Goal: Book appointment/travel/reservation

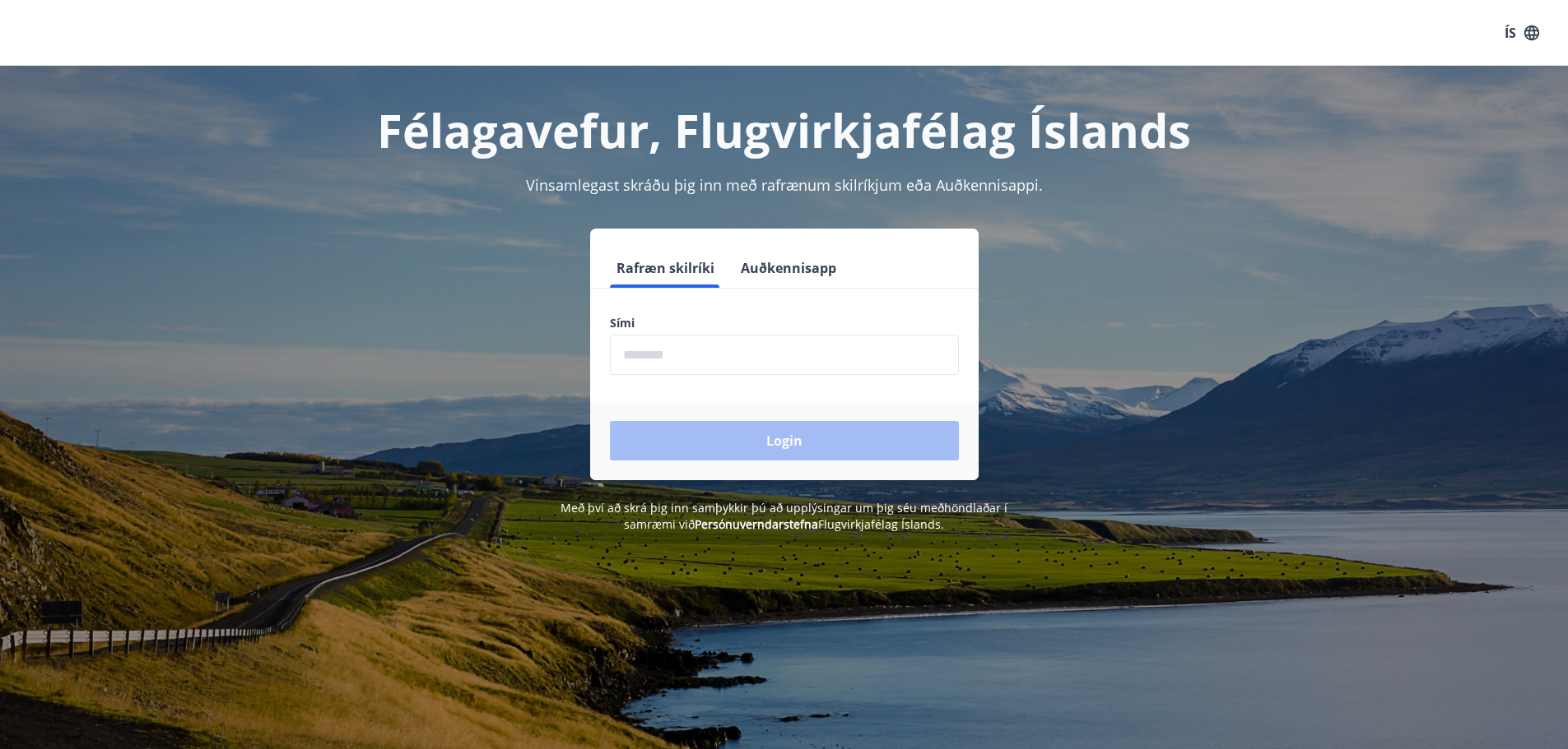
click at [646, 358] on input "phone" at bounding box center [784, 355] width 349 height 40
type input "********"
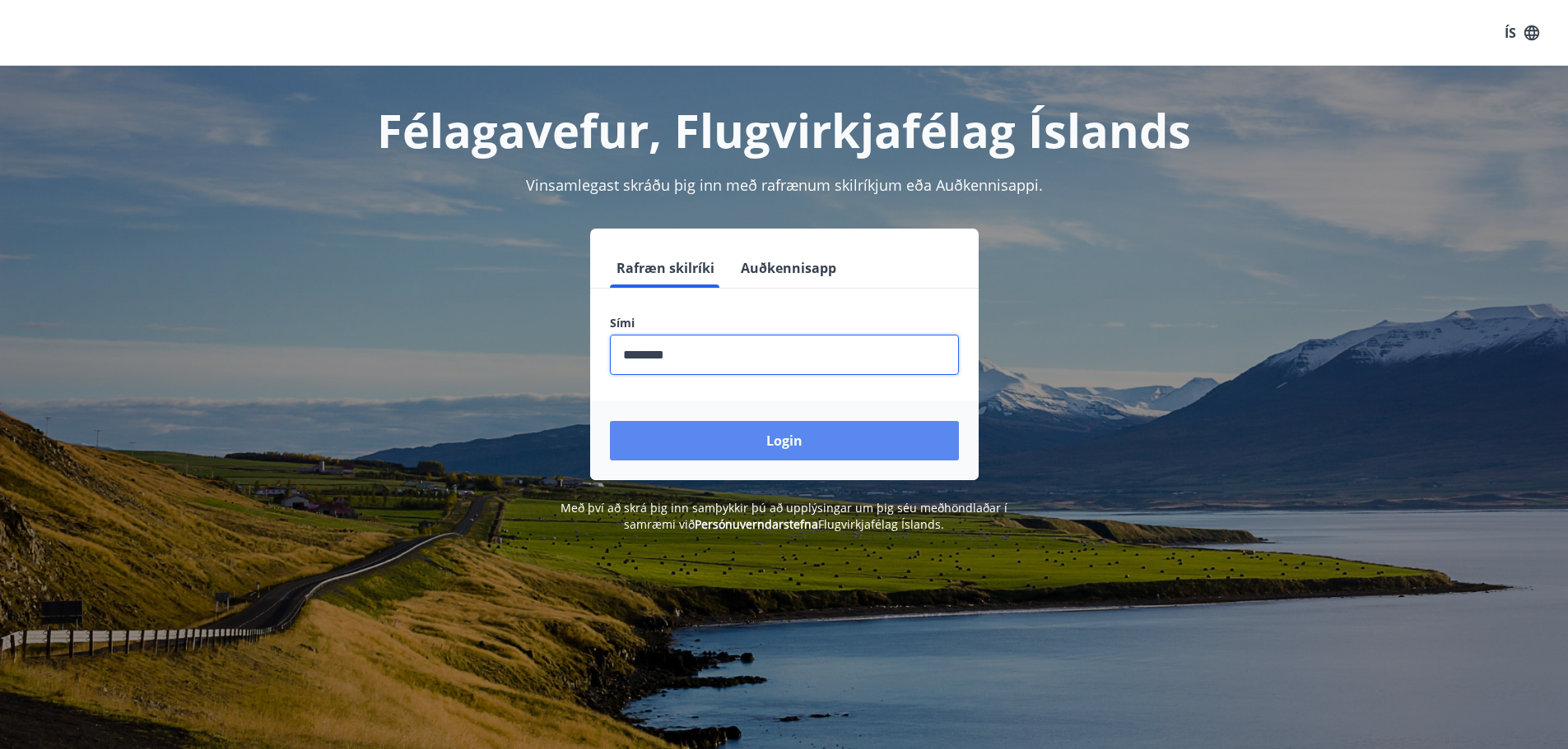
click at [743, 439] on button "Login" at bounding box center [784, 440] width 349 height 40
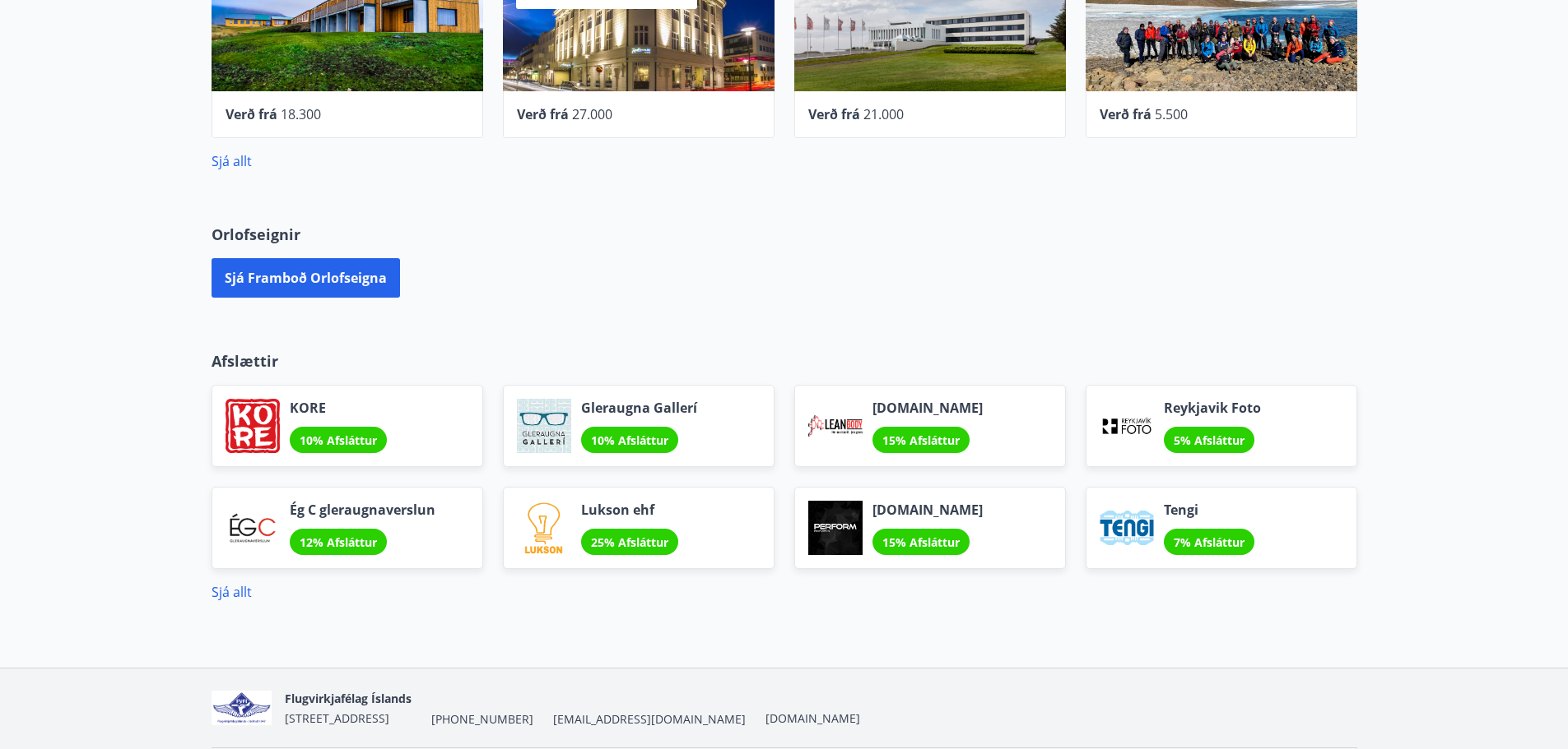
scroll to position [822, 0]
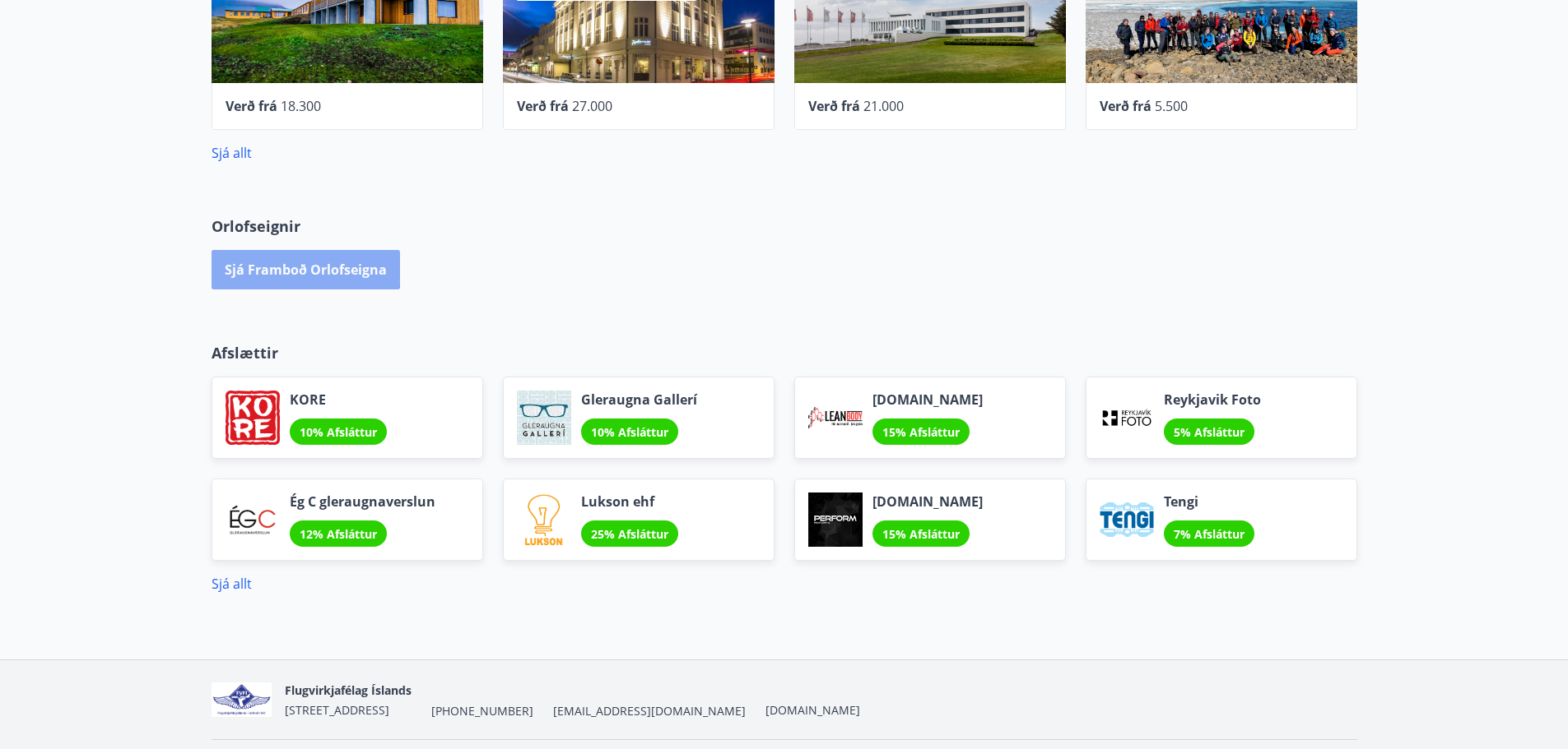
click at [295, 267] on button "Sjá framboð orlofseigna" at bounding box center [305, 269] width 188 height 40
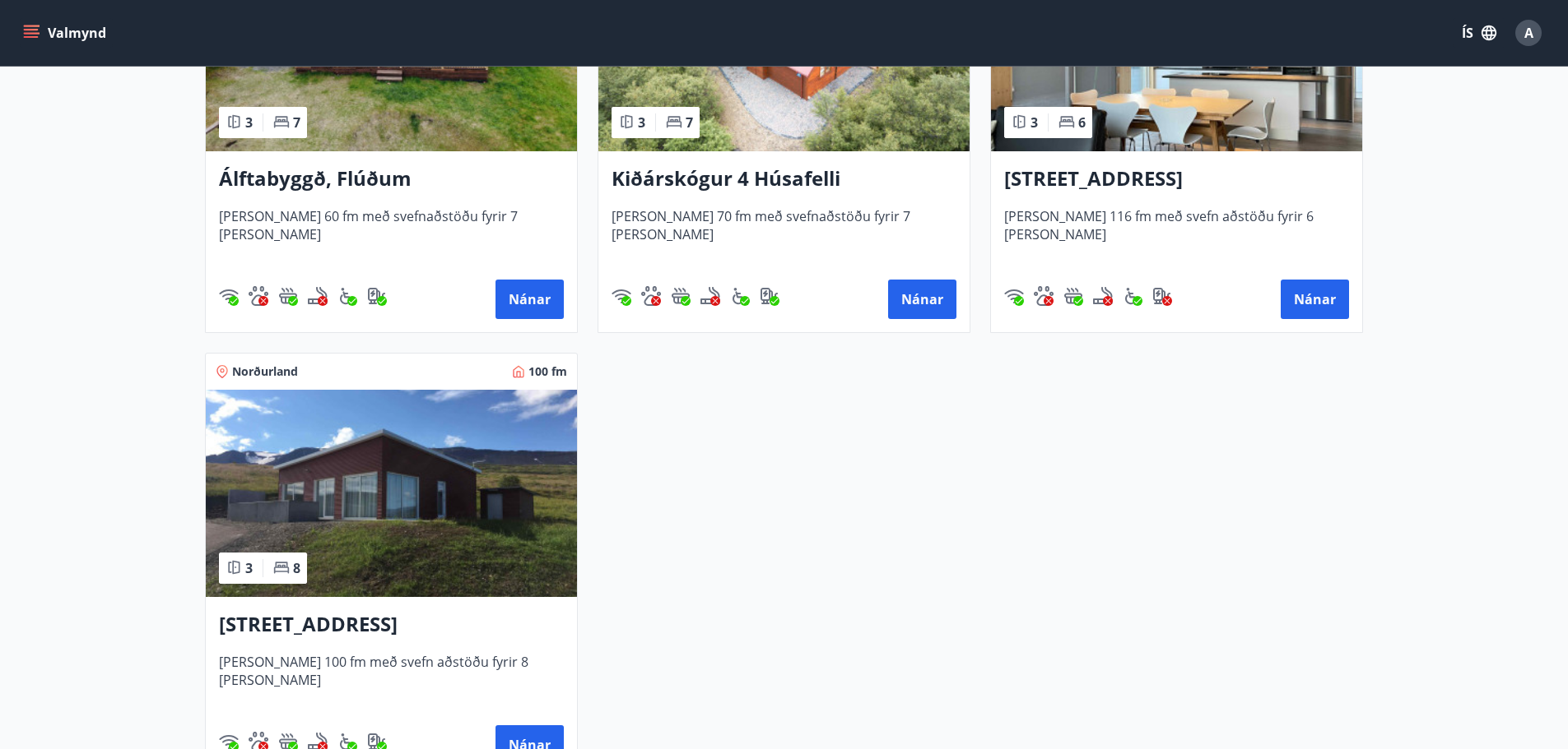
scroll to position [552, 0]
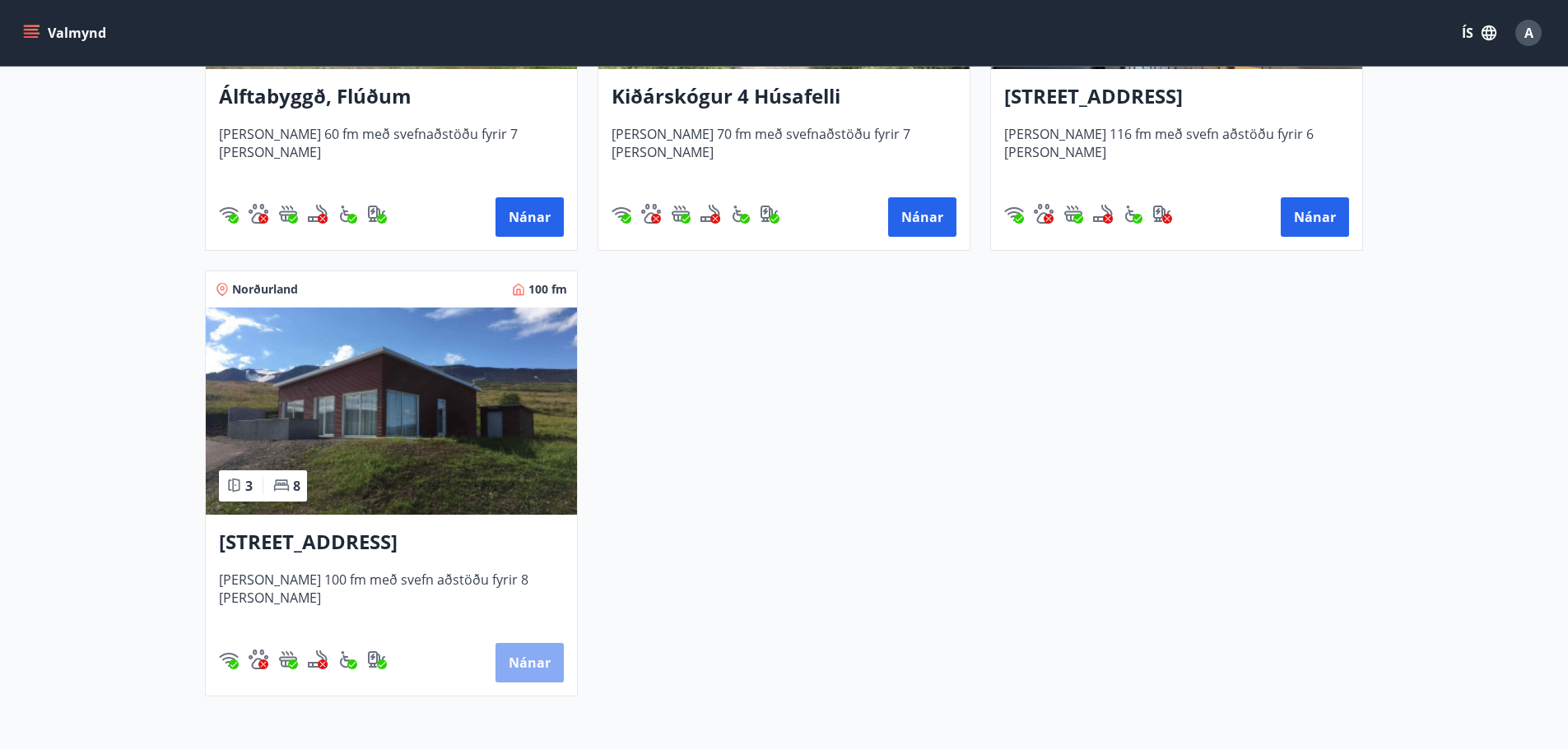
click at [529, 663] on button "Nánar" at bounding box center [529, 663] width 68 height 40
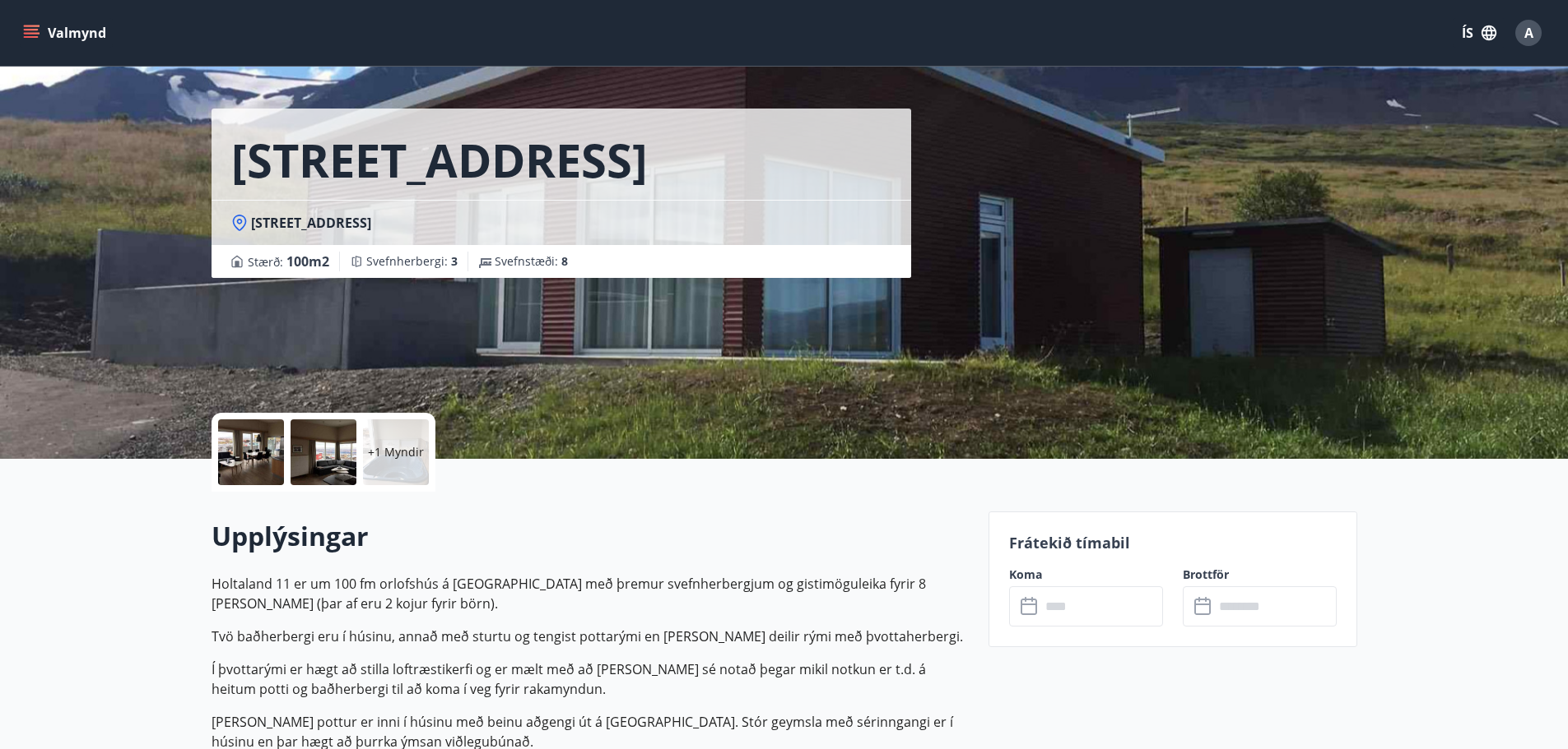
scroll to position [9, 0]
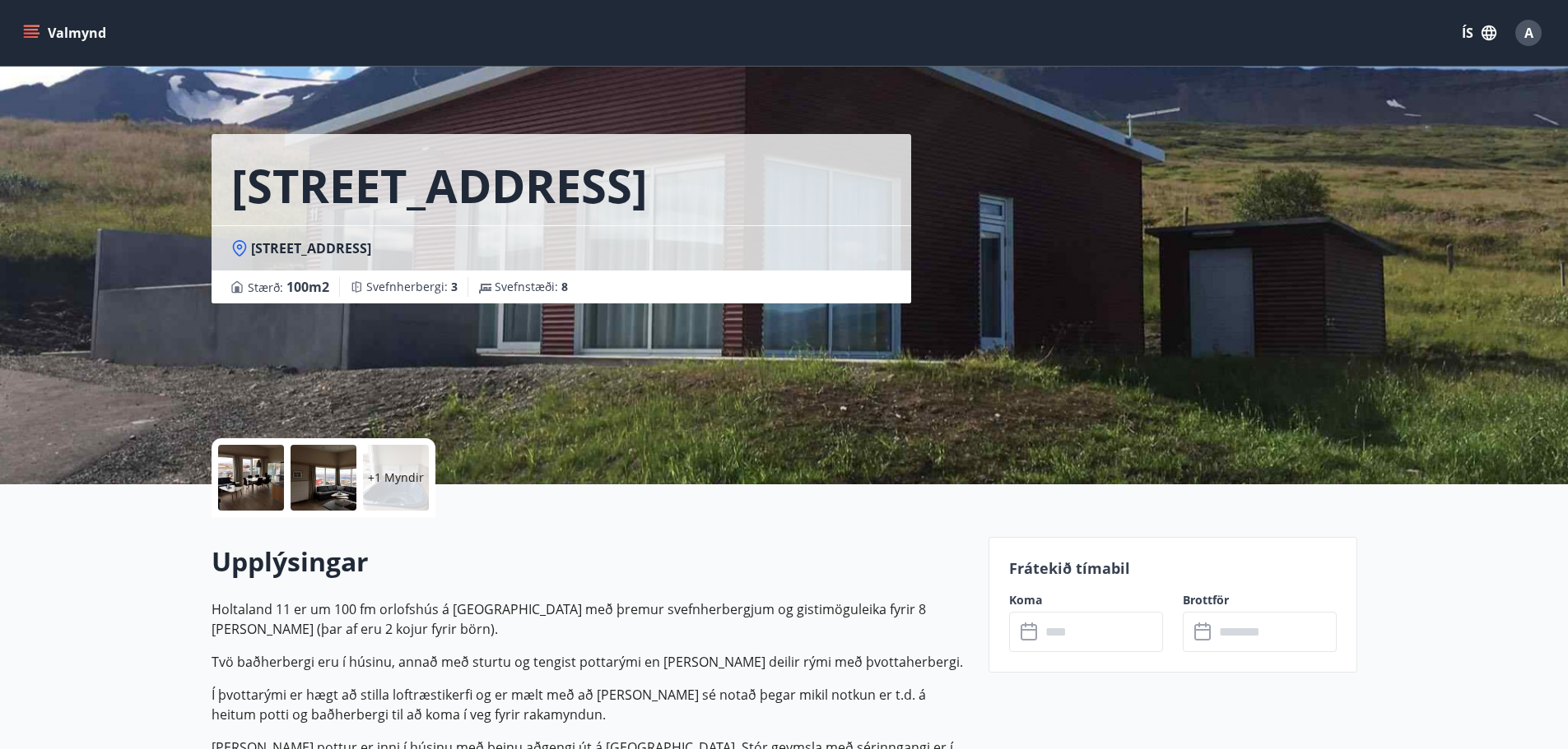
click at [1019, 600] on label "Koma" at bounding box center [1086, 601] width 154 height 17
click at [1046, 639] on input "text" at bounding box center [1101, 632] width 122 height 40
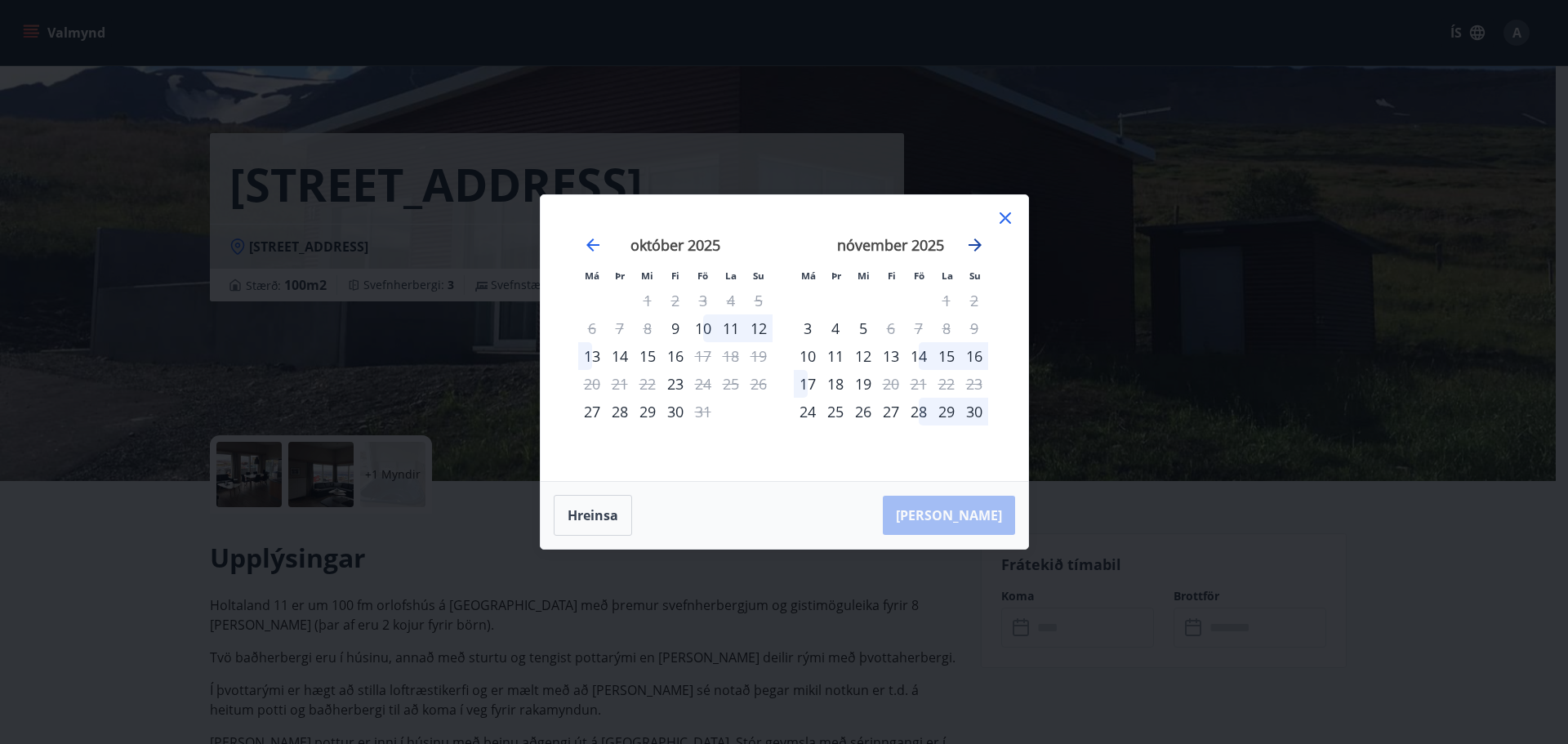
click at [975, 245] on icon "Move forward to switch to the next month." at bounding box center [976, 245] width 13 height 13
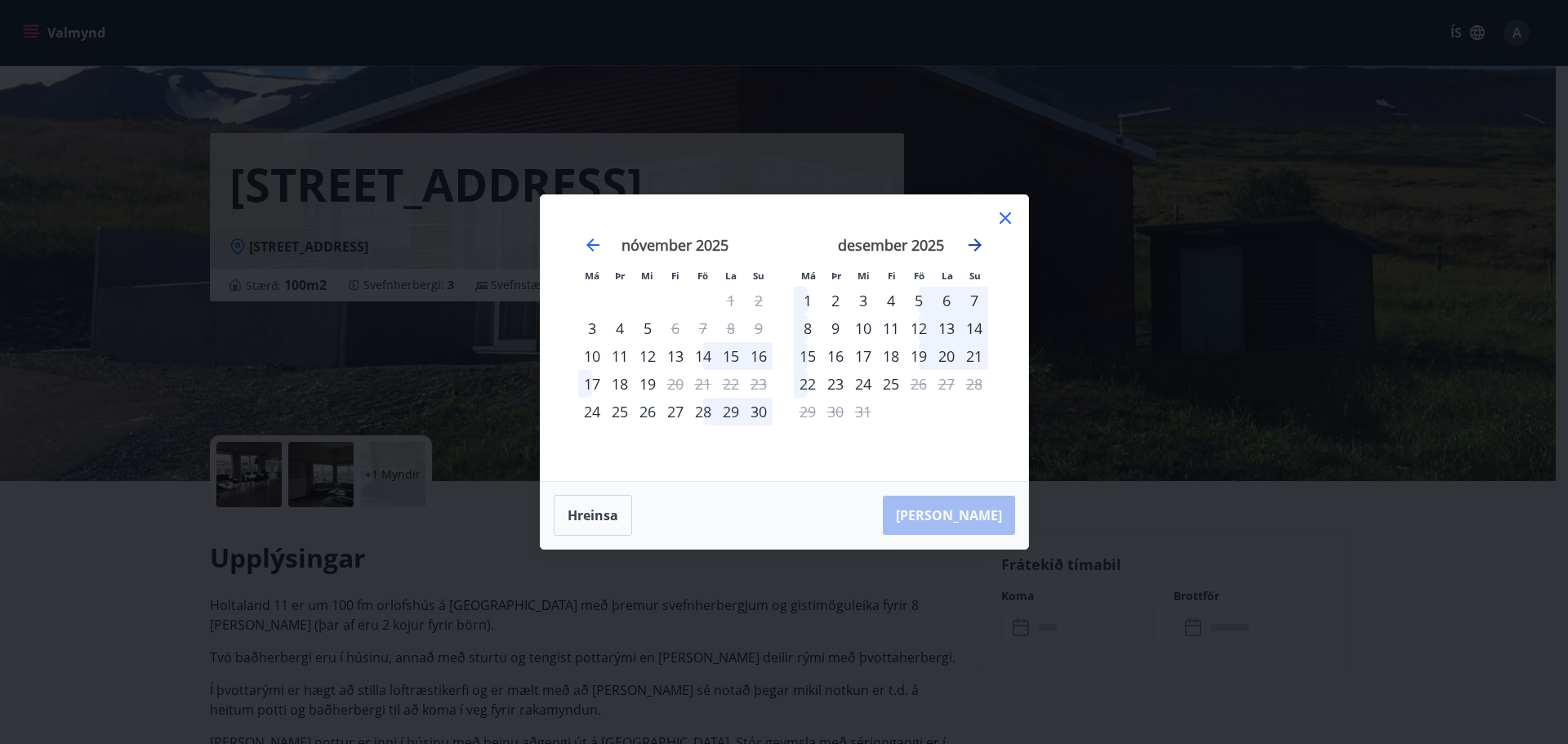
click at [975, 245] on icon "Move forward to switch to the next month." at bounding box center [976, 245] width 13 height 13
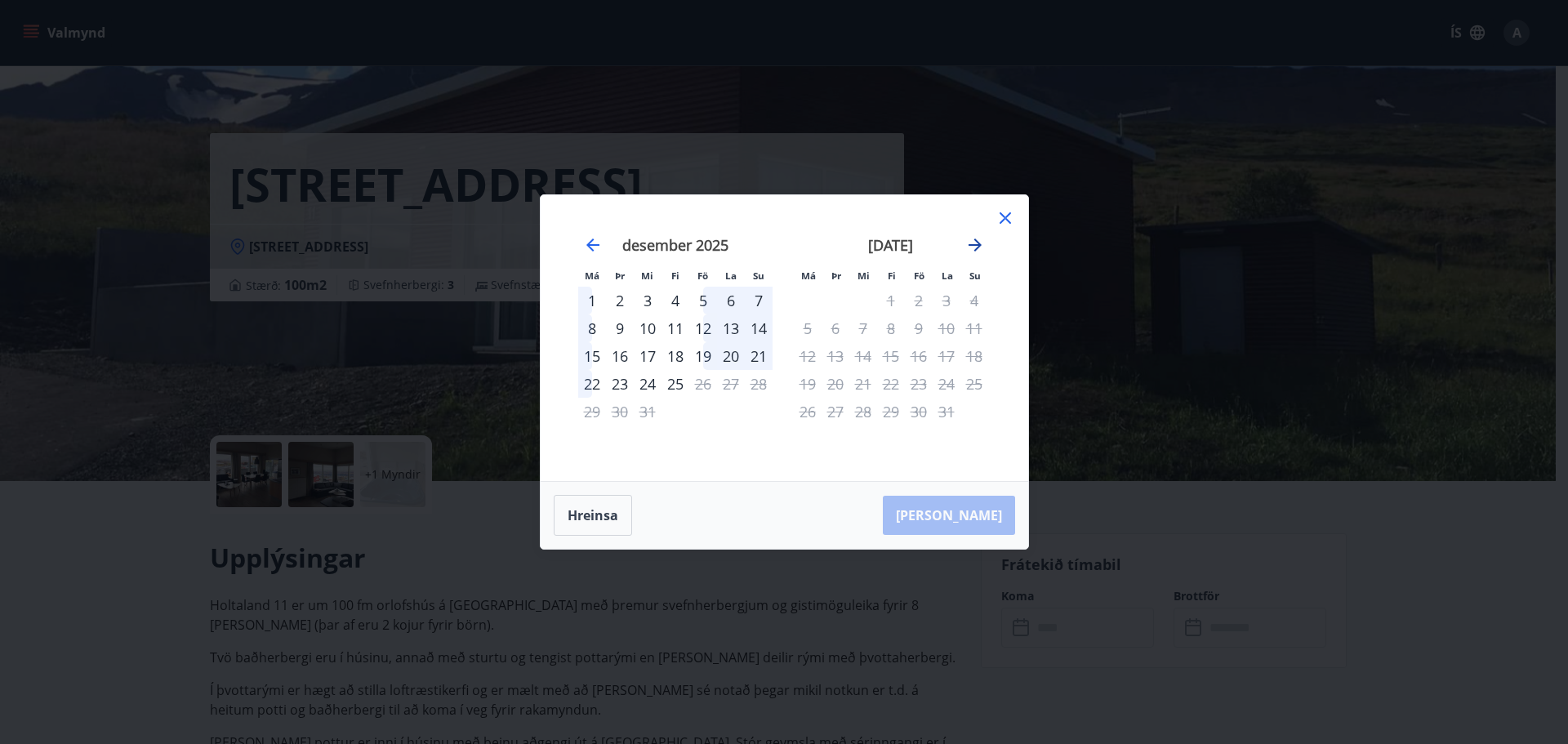
click at [975, 245] on icon "Move forward to switch to the next month." at bounding box center [976, 245] width 13 height 13
click at [593, 246] on icon "Move backward to switch to the previous month." at bounding box center [592, 245] width 19 height 19
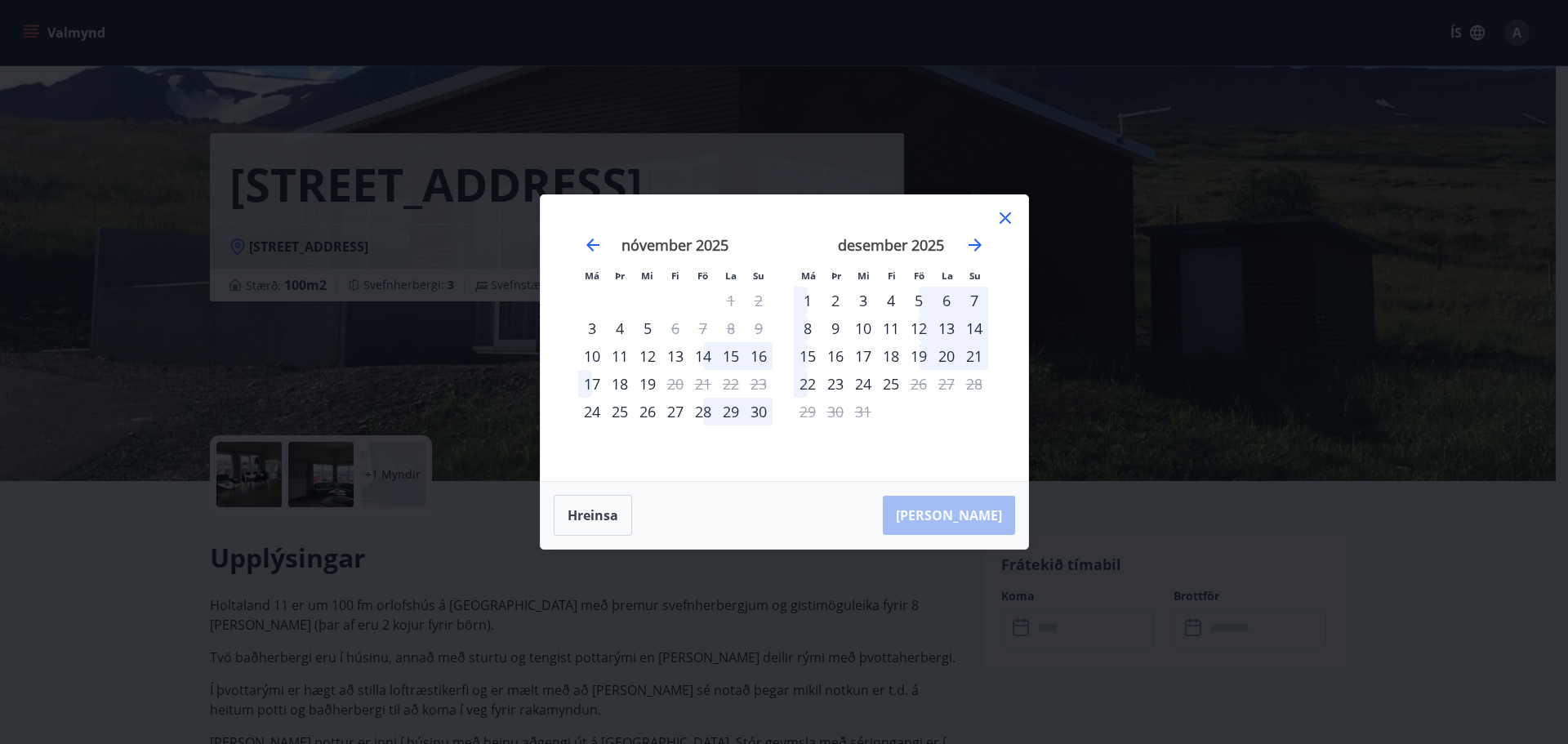
click at [1004, 214] on icon at bounding box center [1005, 218] width 19 height 19
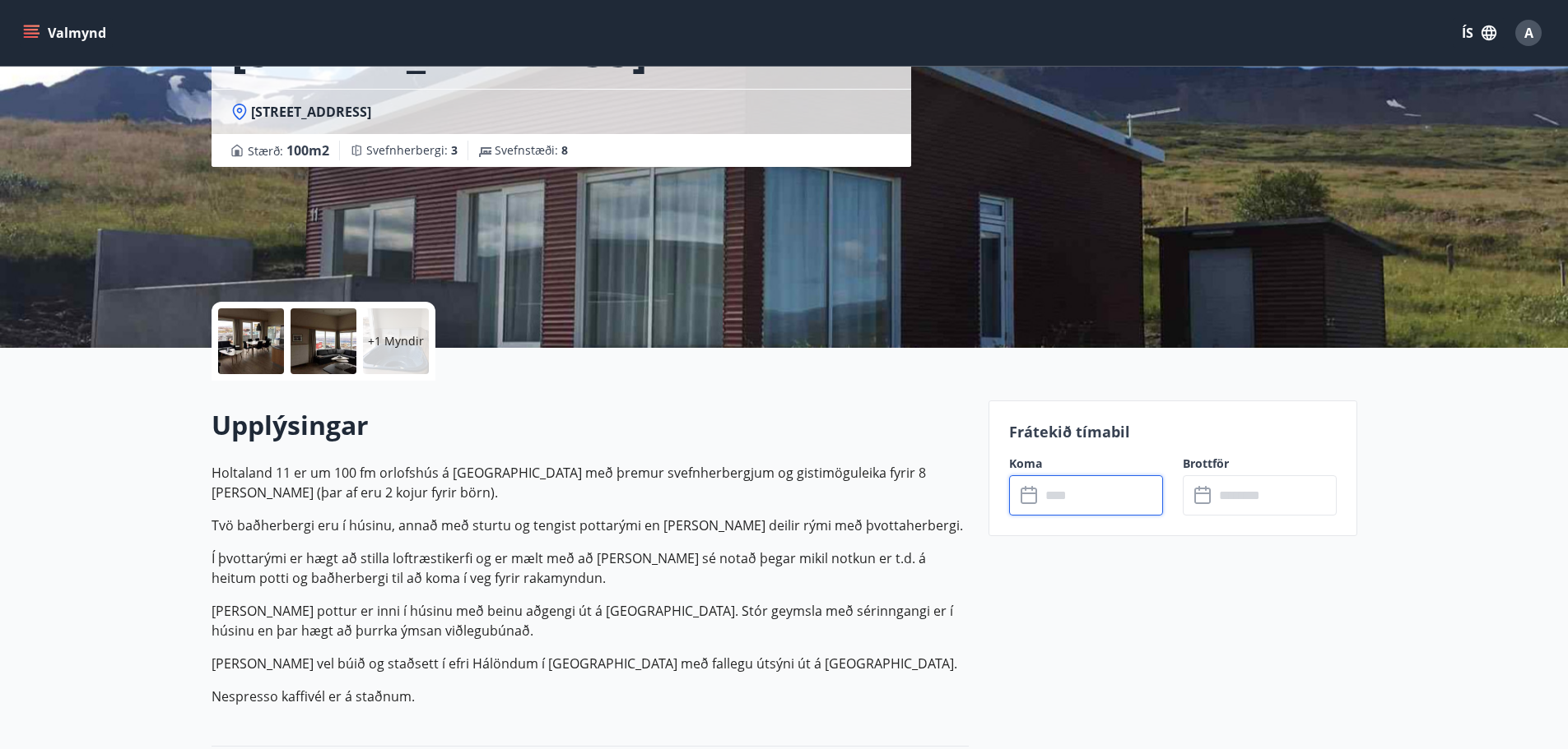
scroll to position [174, 0]
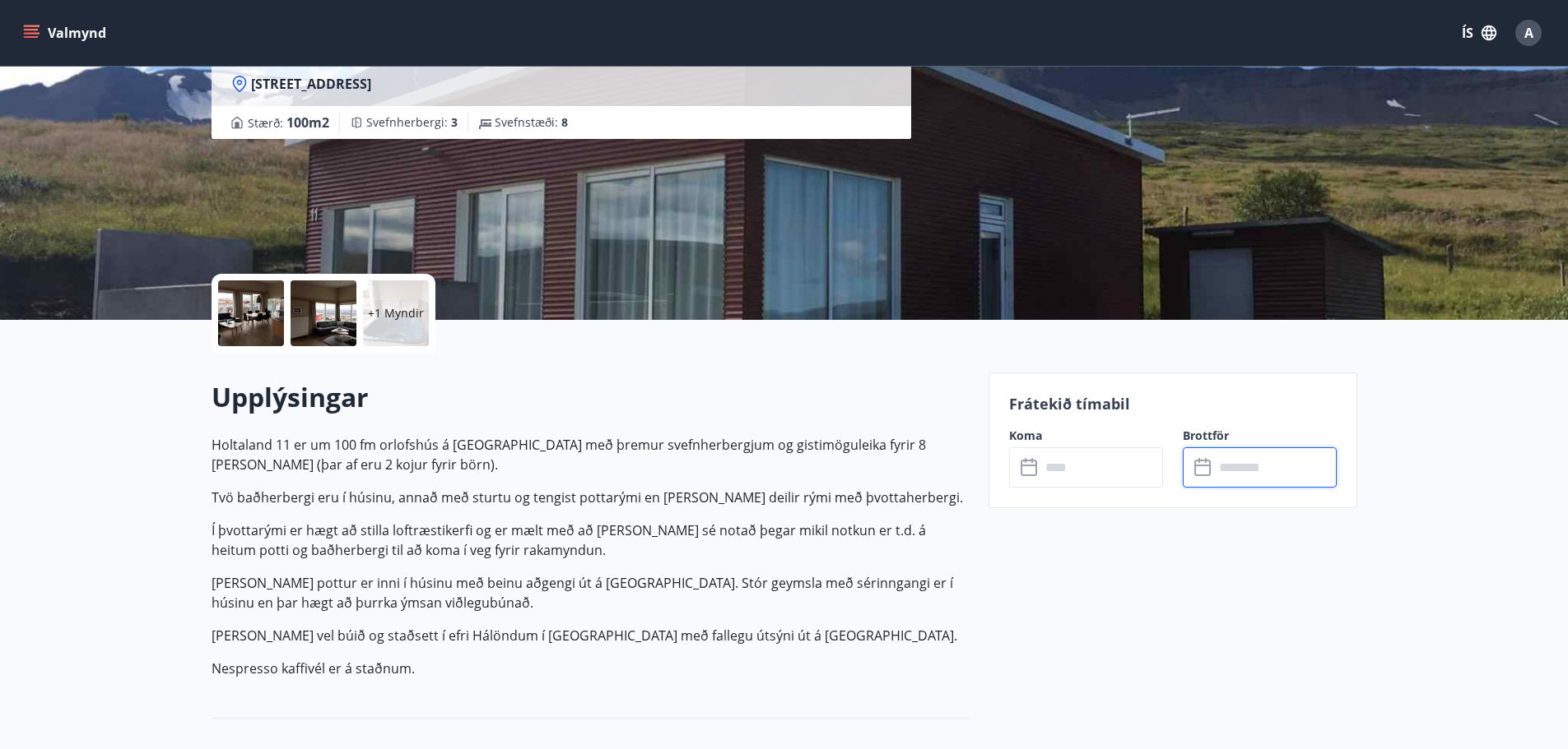
click at [1241, 469] on input "text" at bounding box center [1274, 467] width 122 height 40
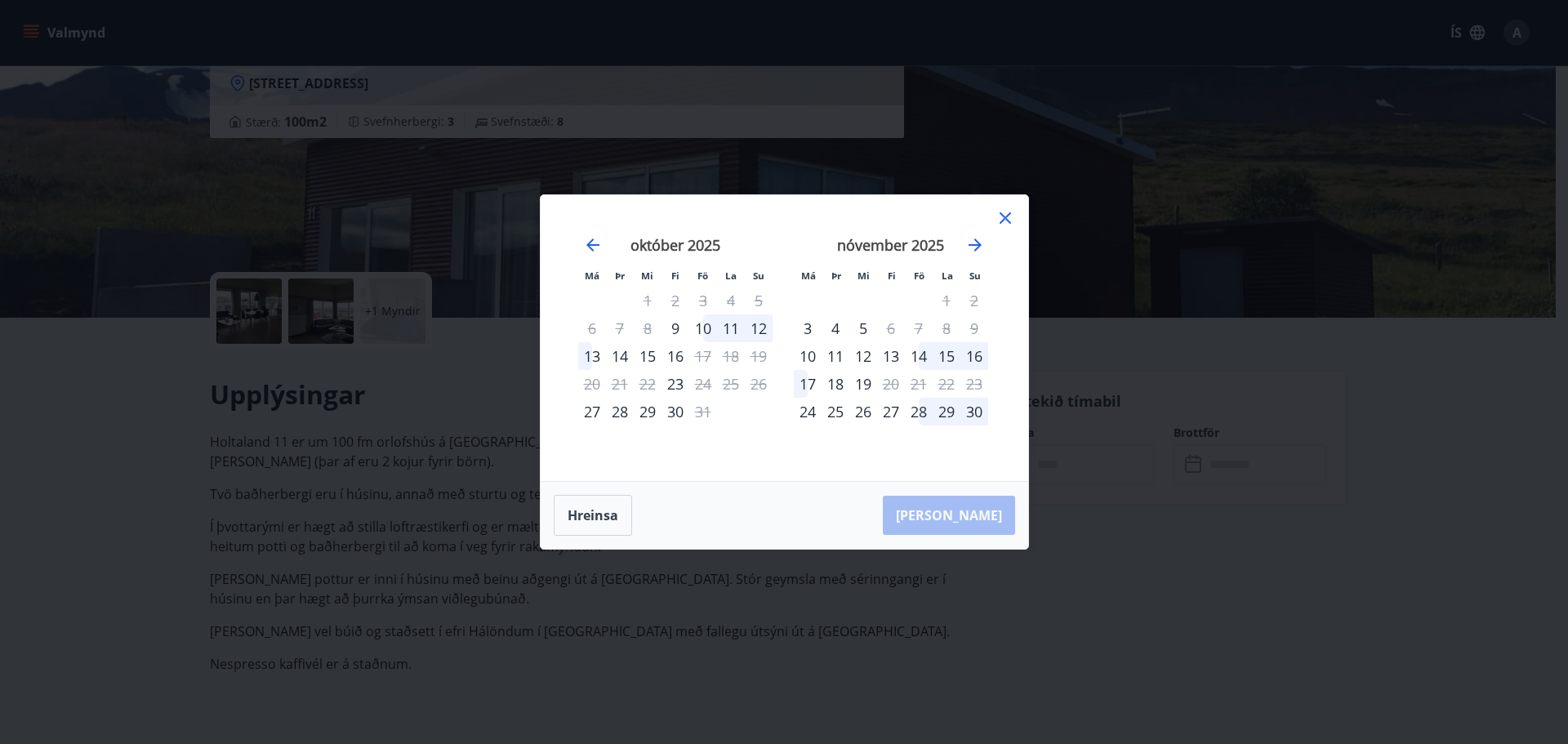
click at [1005, 214] on icon at bounding box center [1005, 218] width 19 height 19
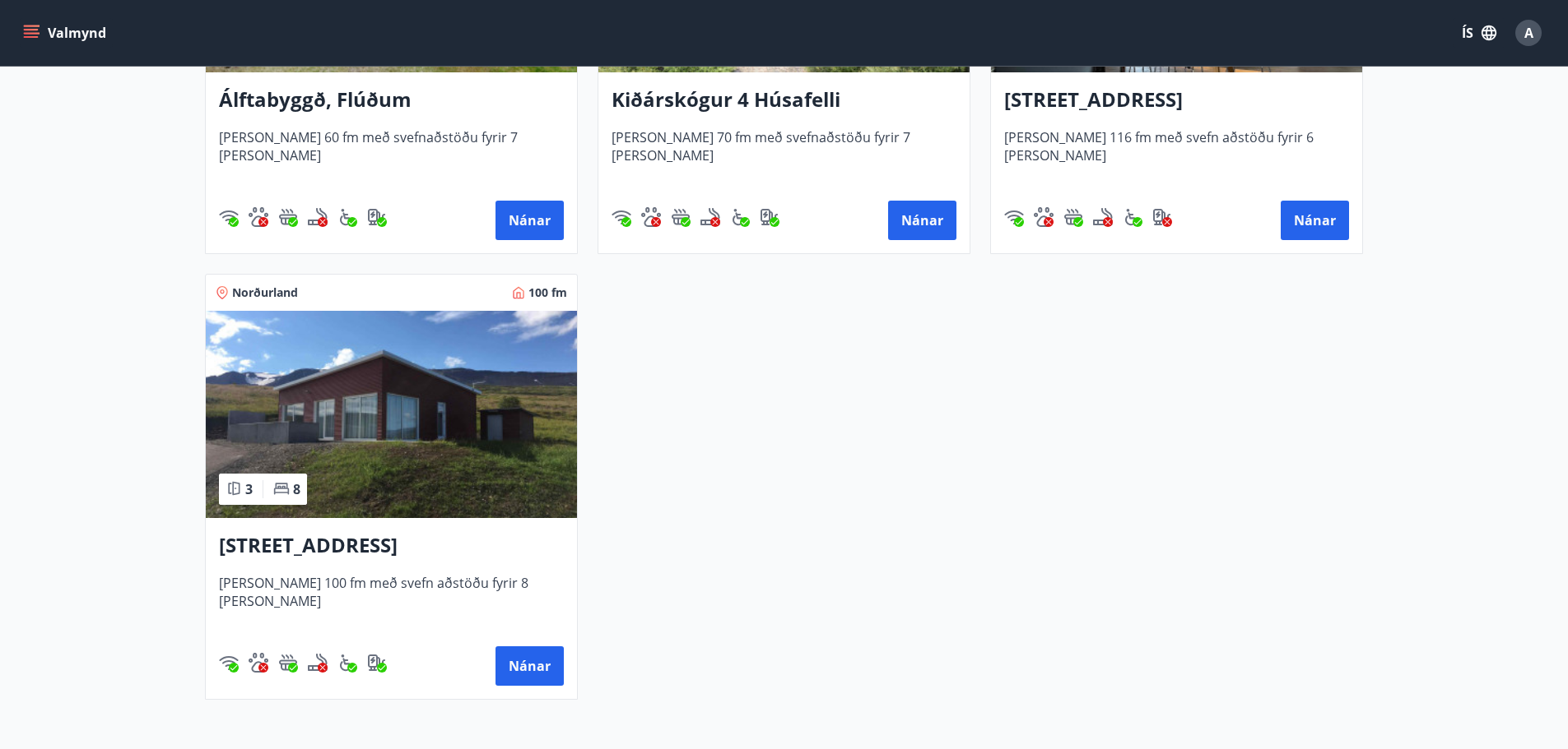
scroll to position [576, 0]
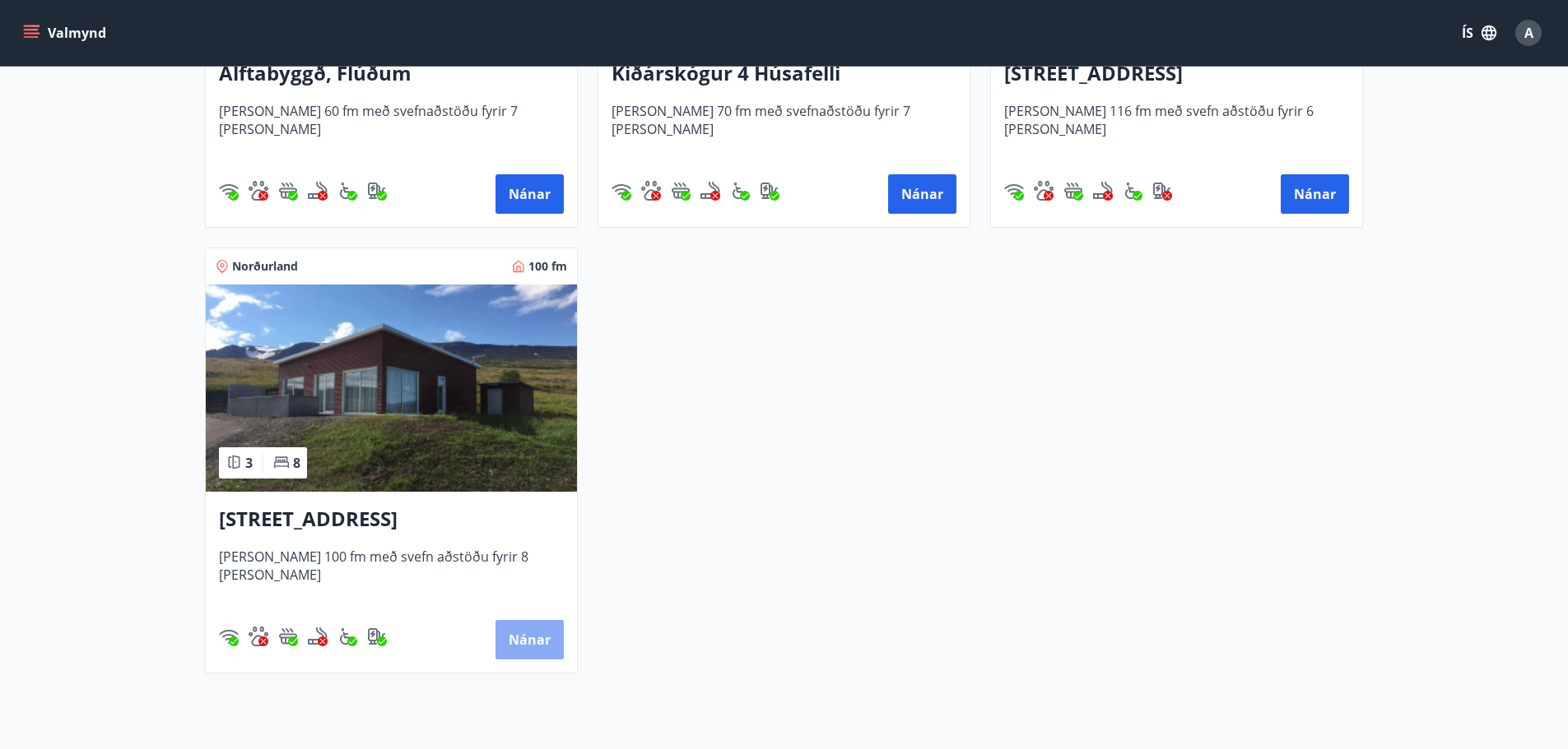
click at [519, 633] on button "Nánar" at bounding box center [529, 639] width 68 height 40
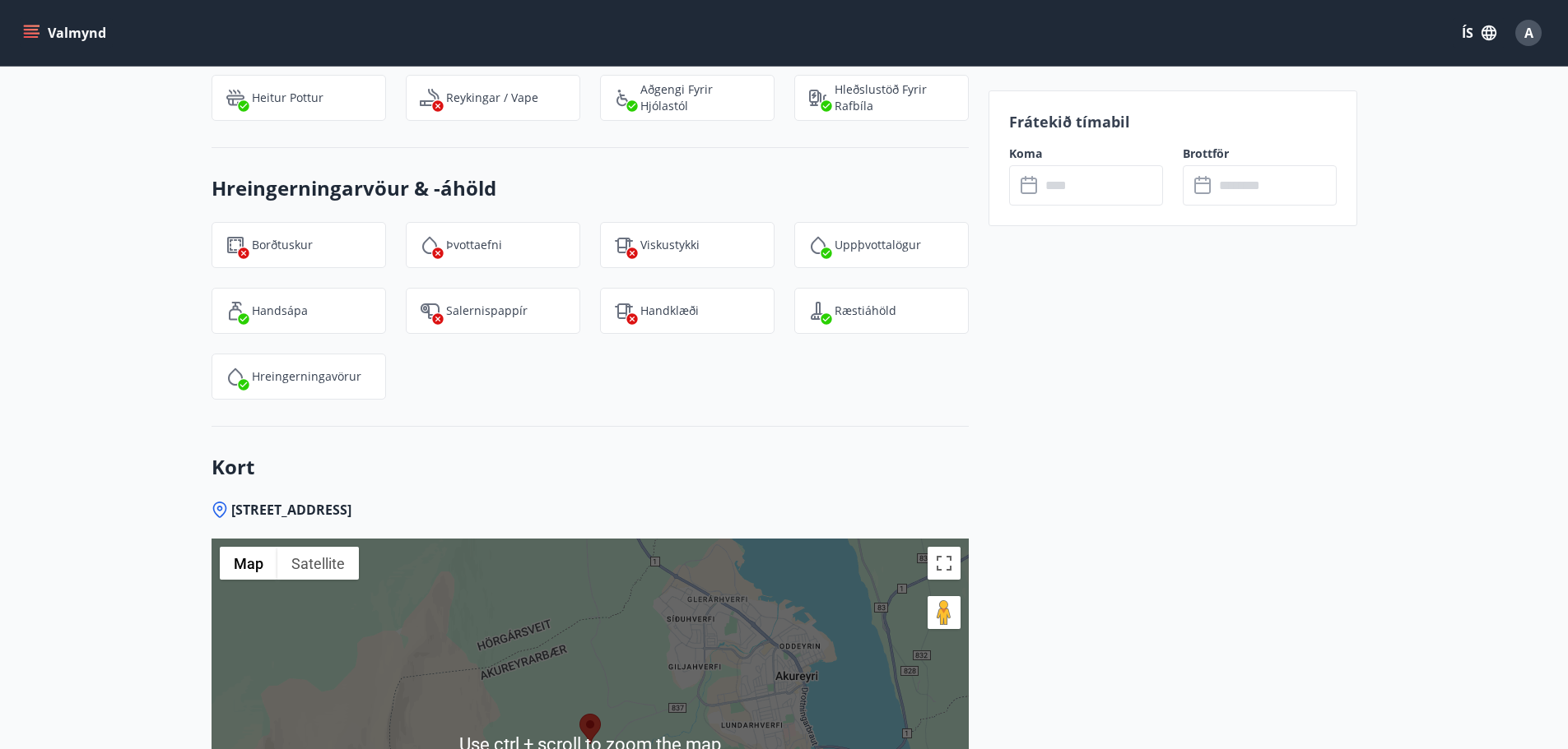
scroll to position [1974, 0]
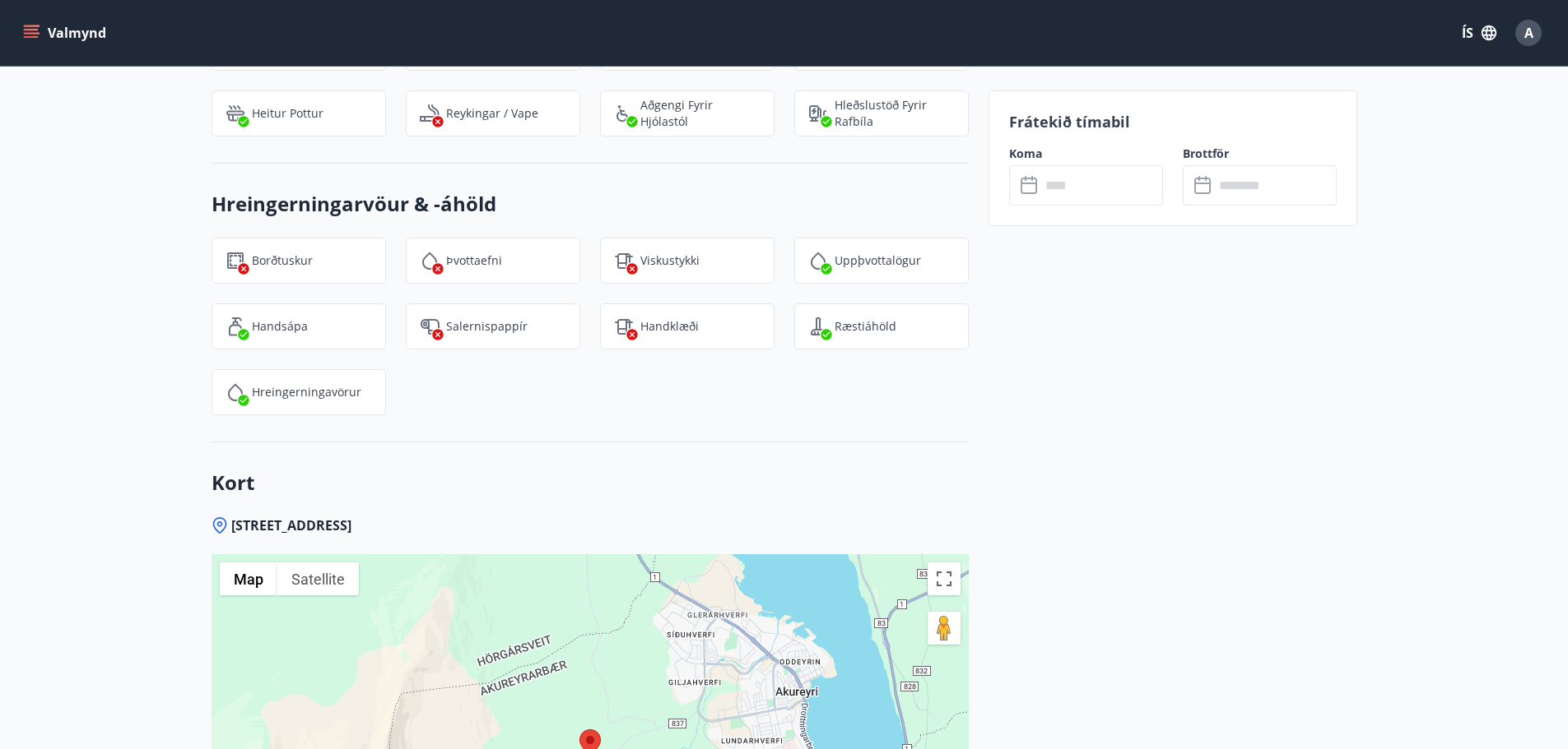
click at [1025, 153] on label "Koma" at bounding box center [1086, 154] width 154 height 17
click at [1026, 158] on label "Koma" at bounding box center [1086, 154] width 154 height 17
click at [1201, 155] on label "Brottför" at bounding box center [1259, 154] width 154 height 17
click at [1202, 180] on icon at bounding box center [1203, 186] width 19 height 19
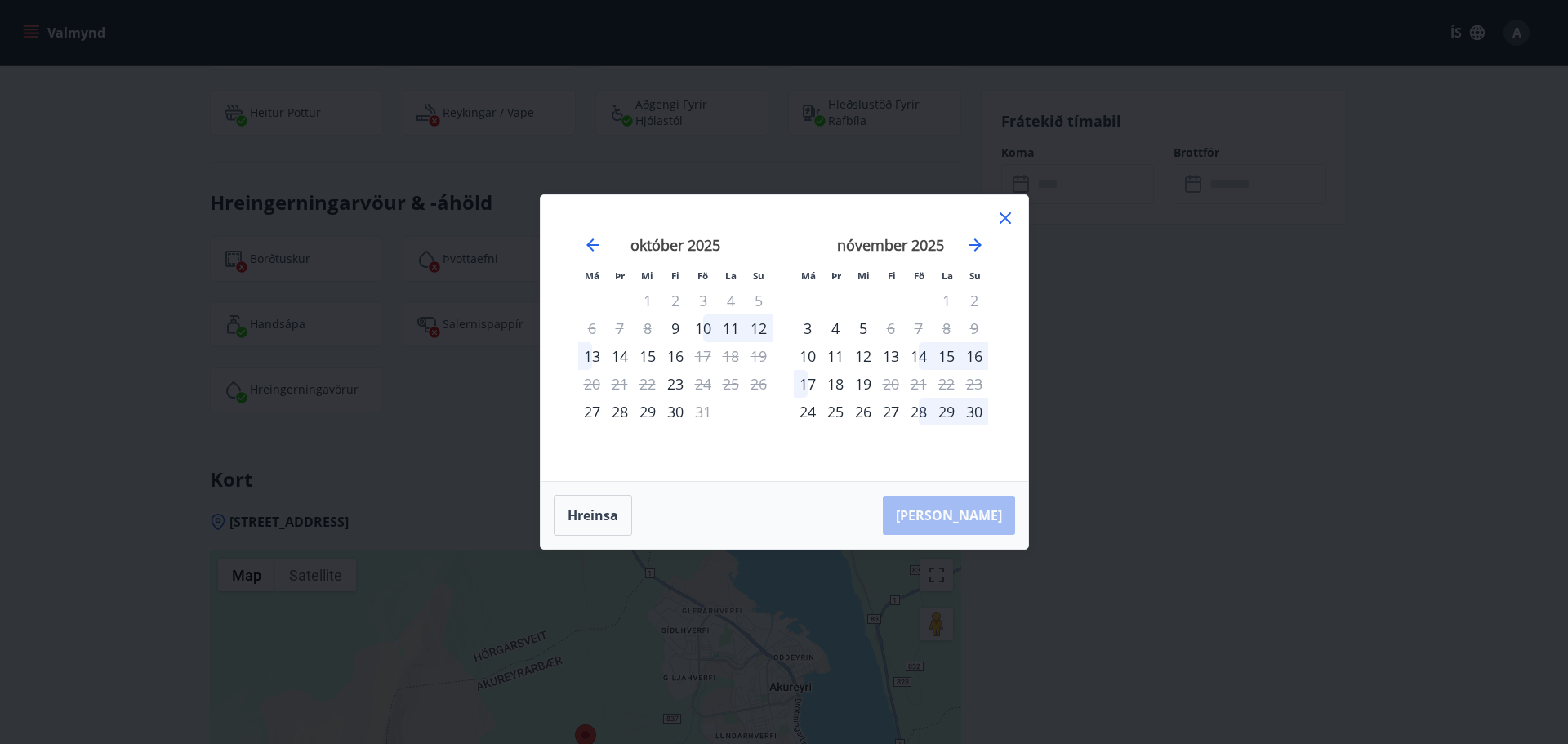
click at [1006, 215] on icon at bounding box center [1005, 218] width 19 height 19
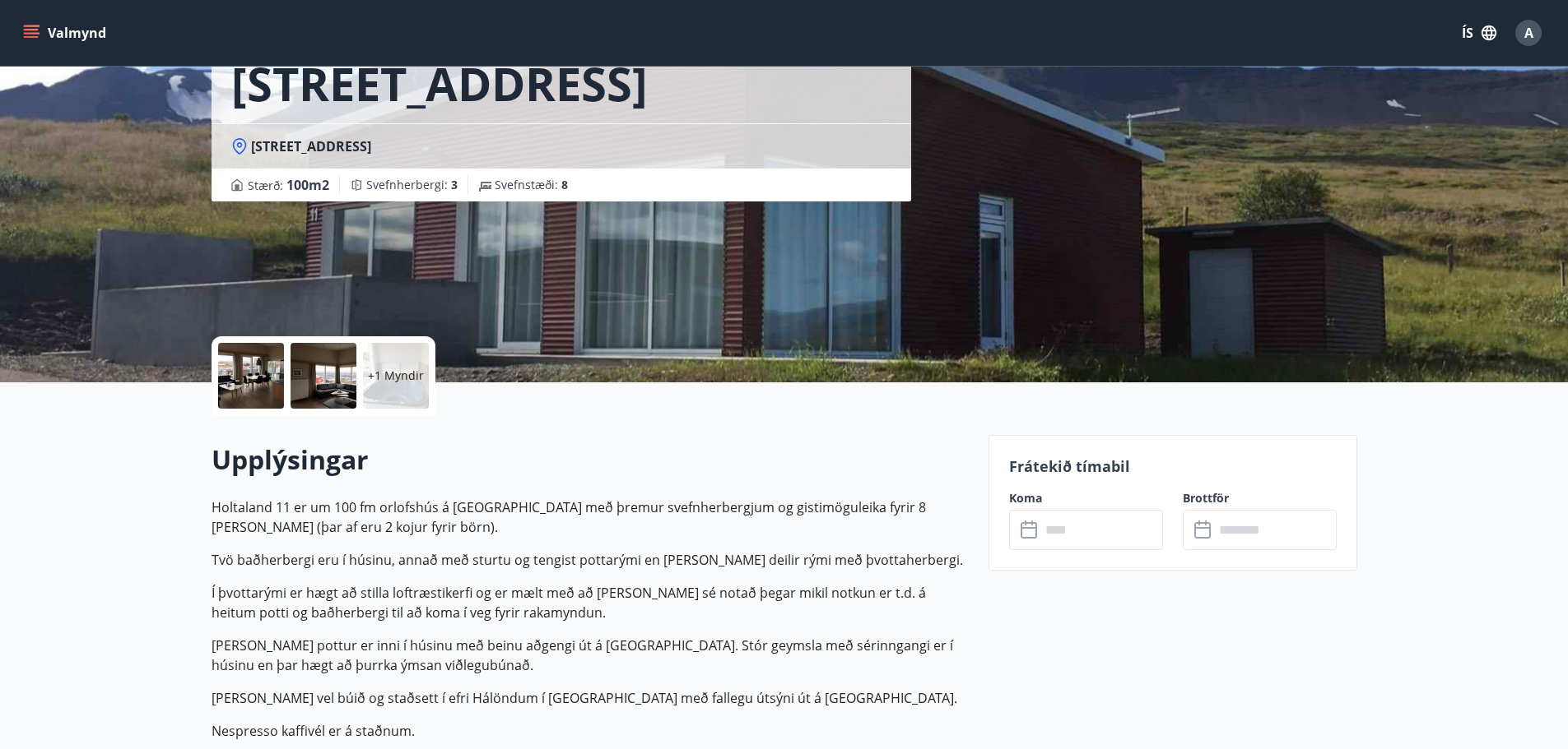
scroll to position [83, 0]
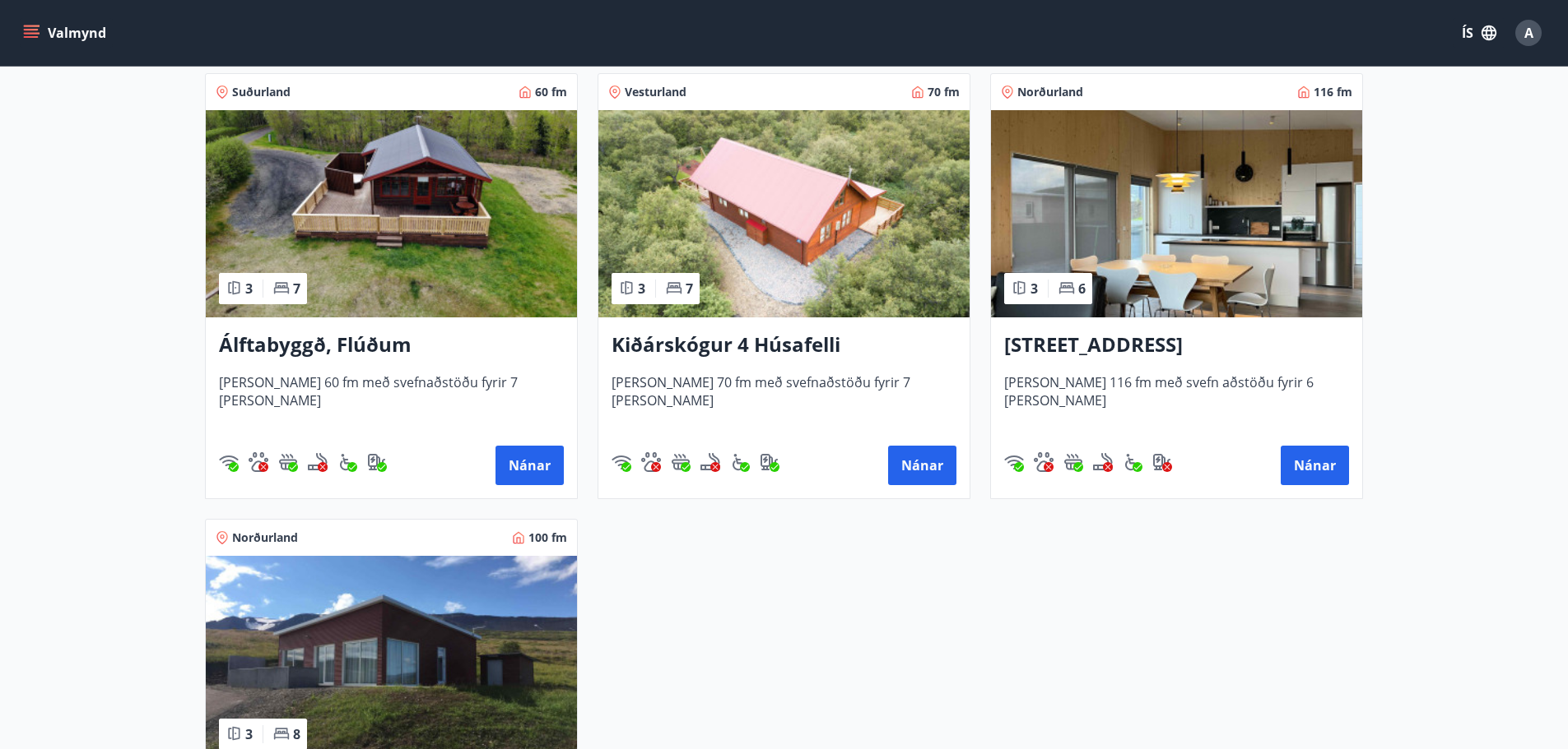
scroll to position [329, 0]
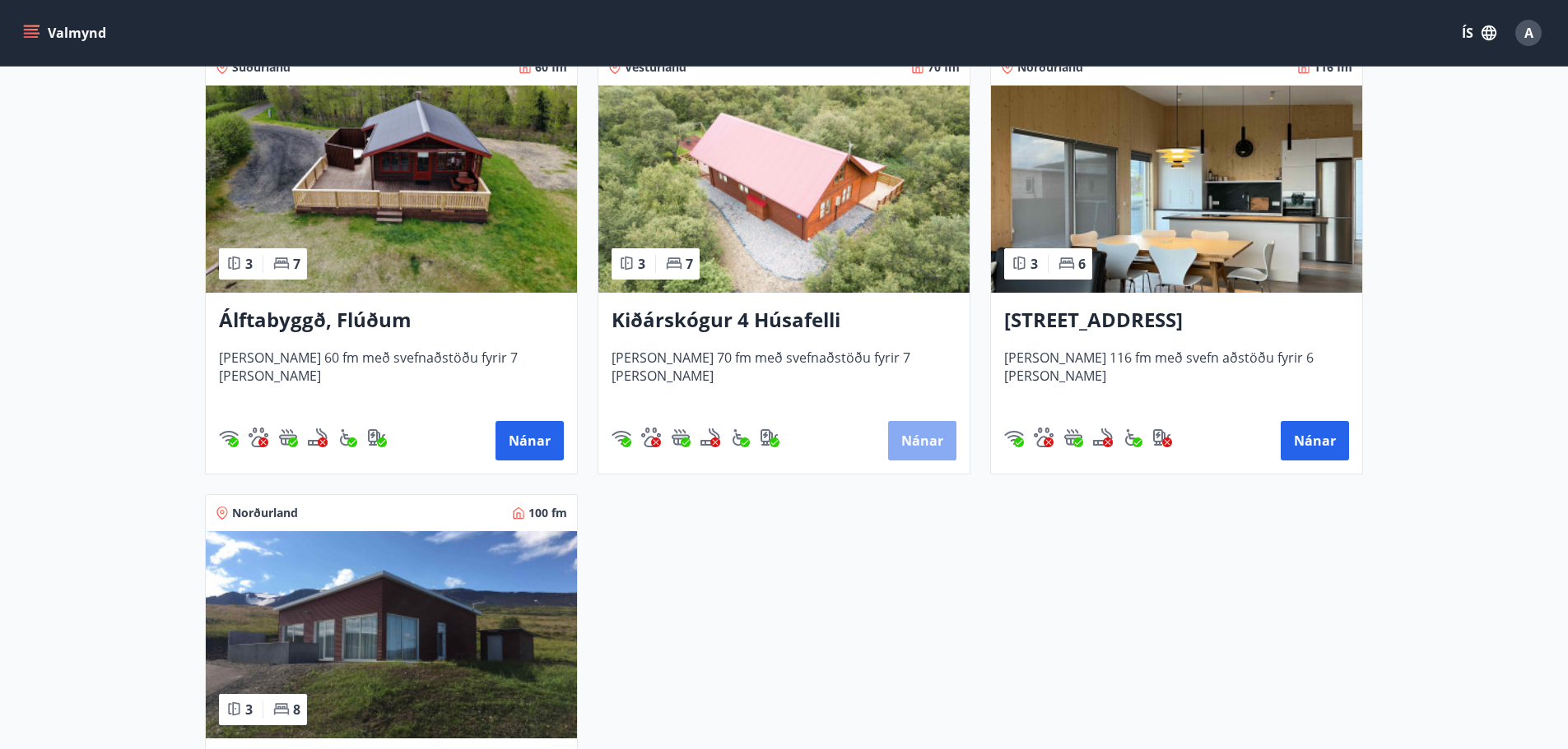
click at [911, 436] on button "Nánar" at bounding box center [922, 440] width 68 height 40
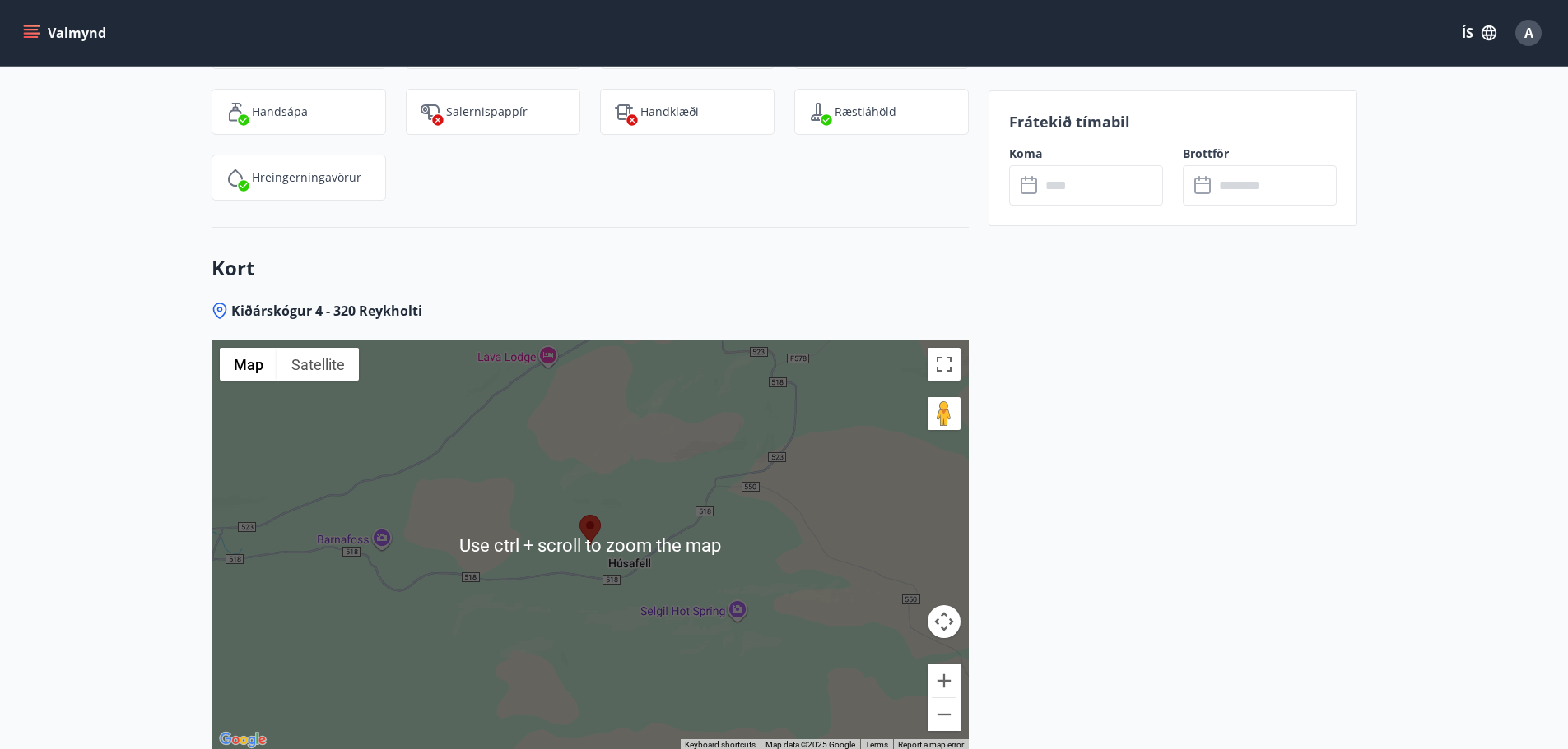
scroll to position [2467, 0]
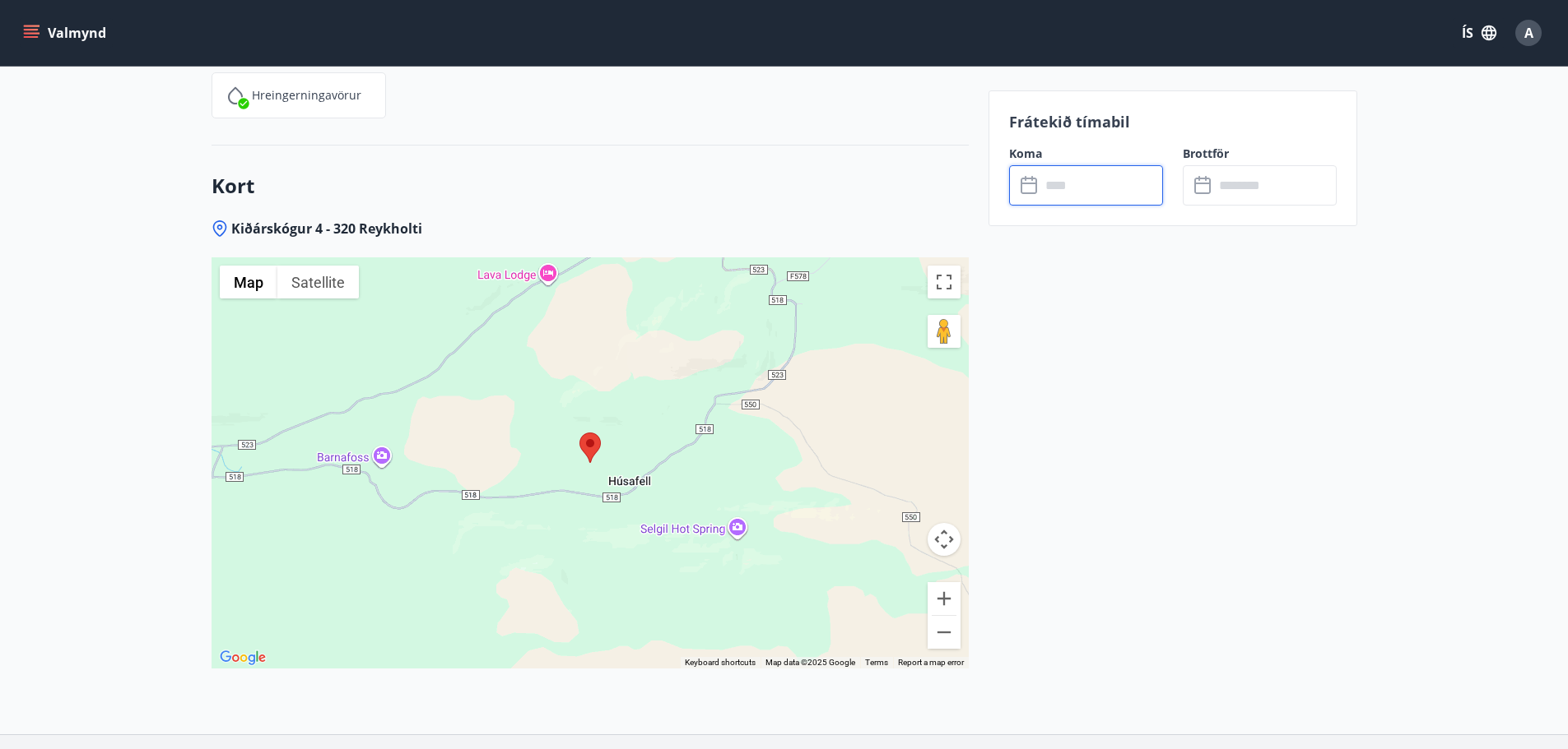
click at [1053, 183] on input "text" at bounding box center [1101, 186] width 122 height 40
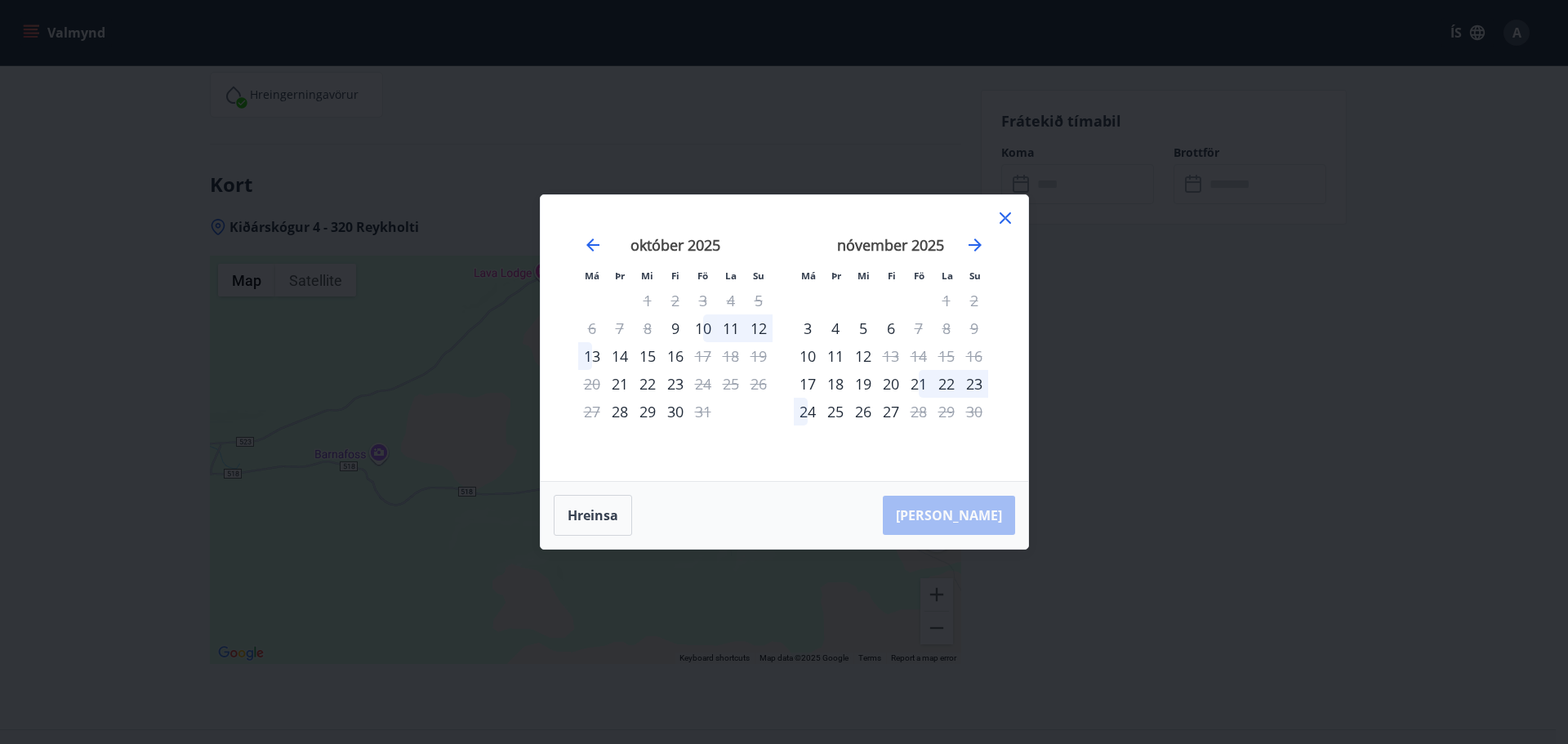
click at [1001, 214] on icon at bounding box center [1006, 219] width 12 height 12
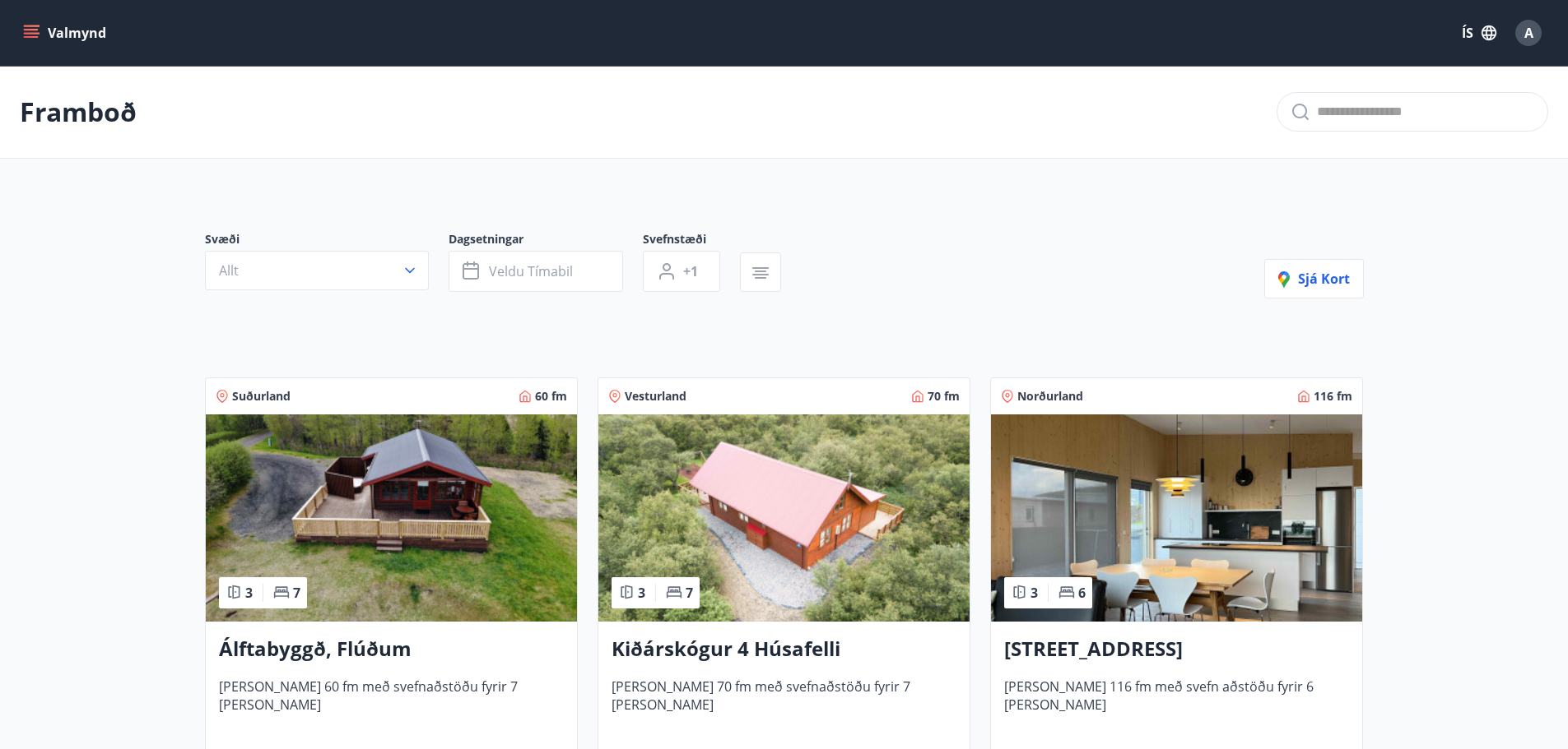
click at [33, 31] on icon "menu" at bounding box center [31, 33] width 17 height 17
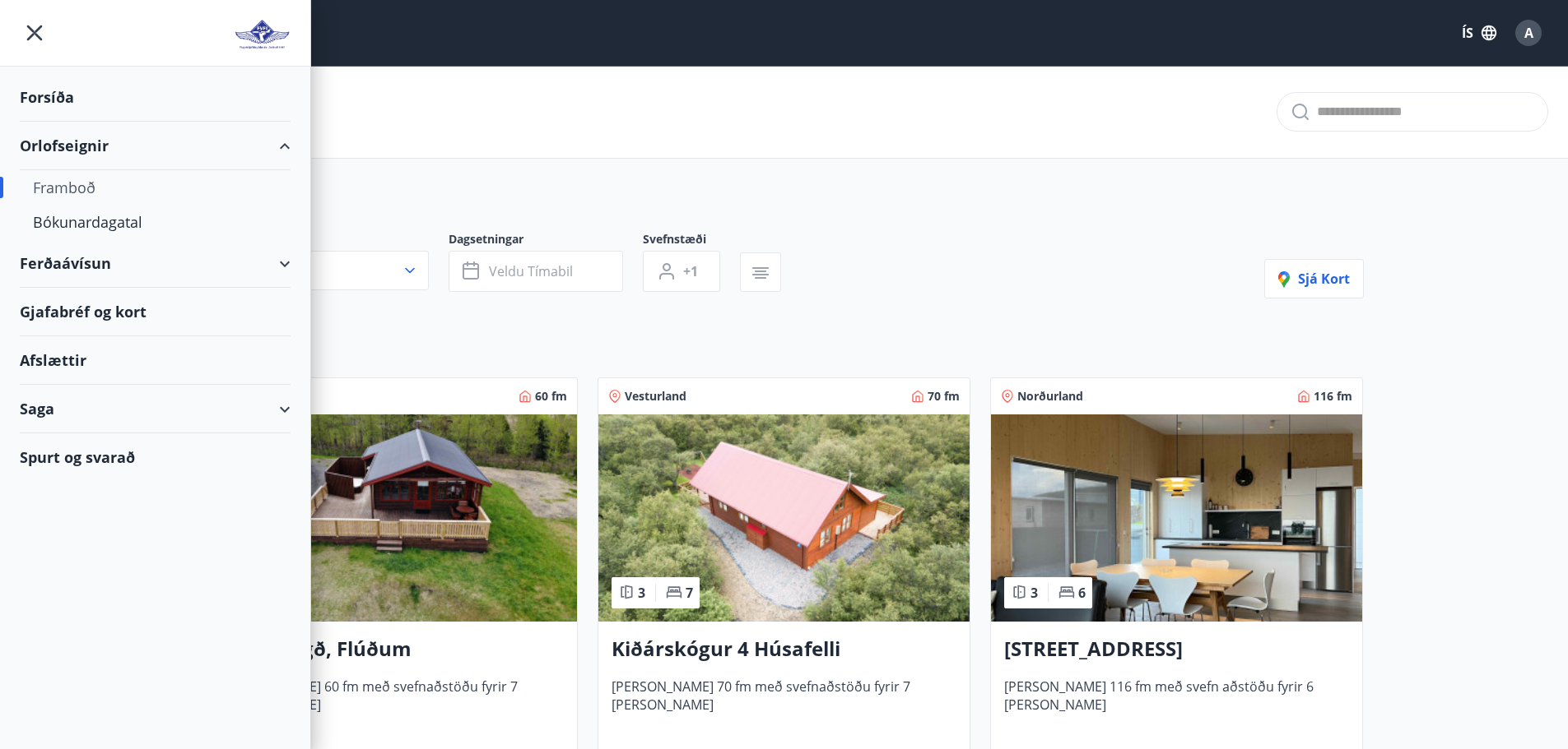
click at [59, 459] on div "Spurt og svarað" at bounding box center [154, 457] width 271 height 48
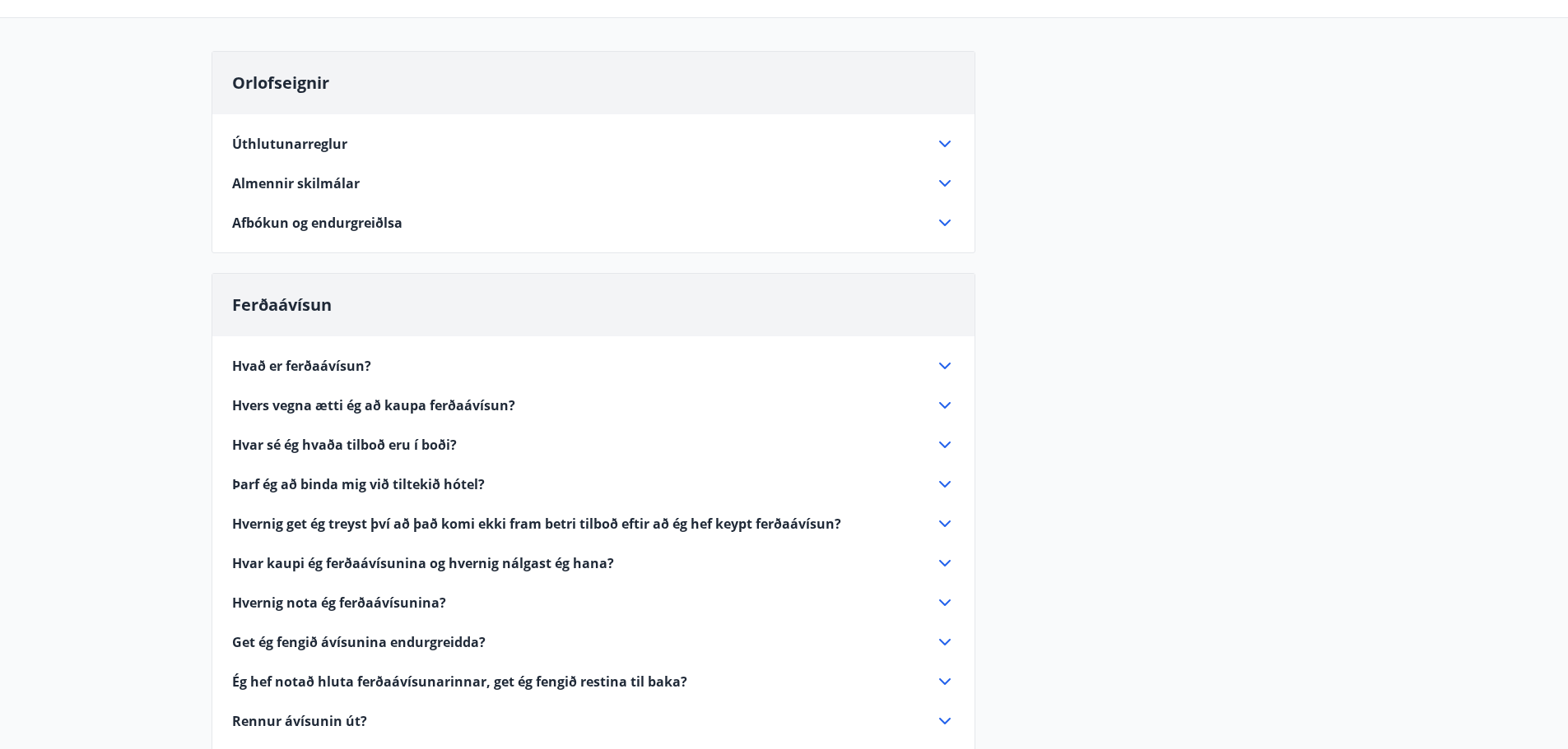
scroll to position [164, 0]
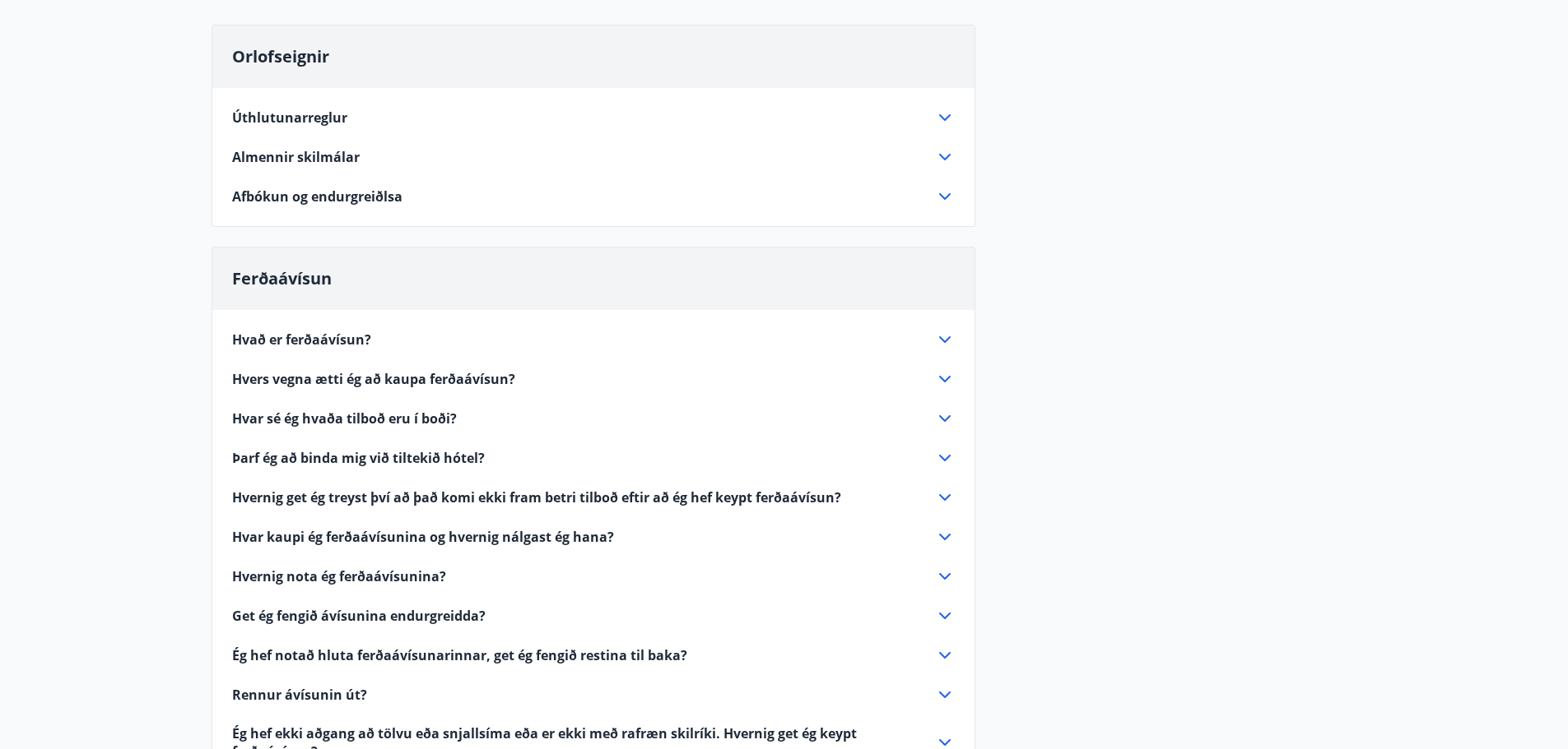
click at [943, 116] on icon at bounding box center [944, 117] width 19 height 19
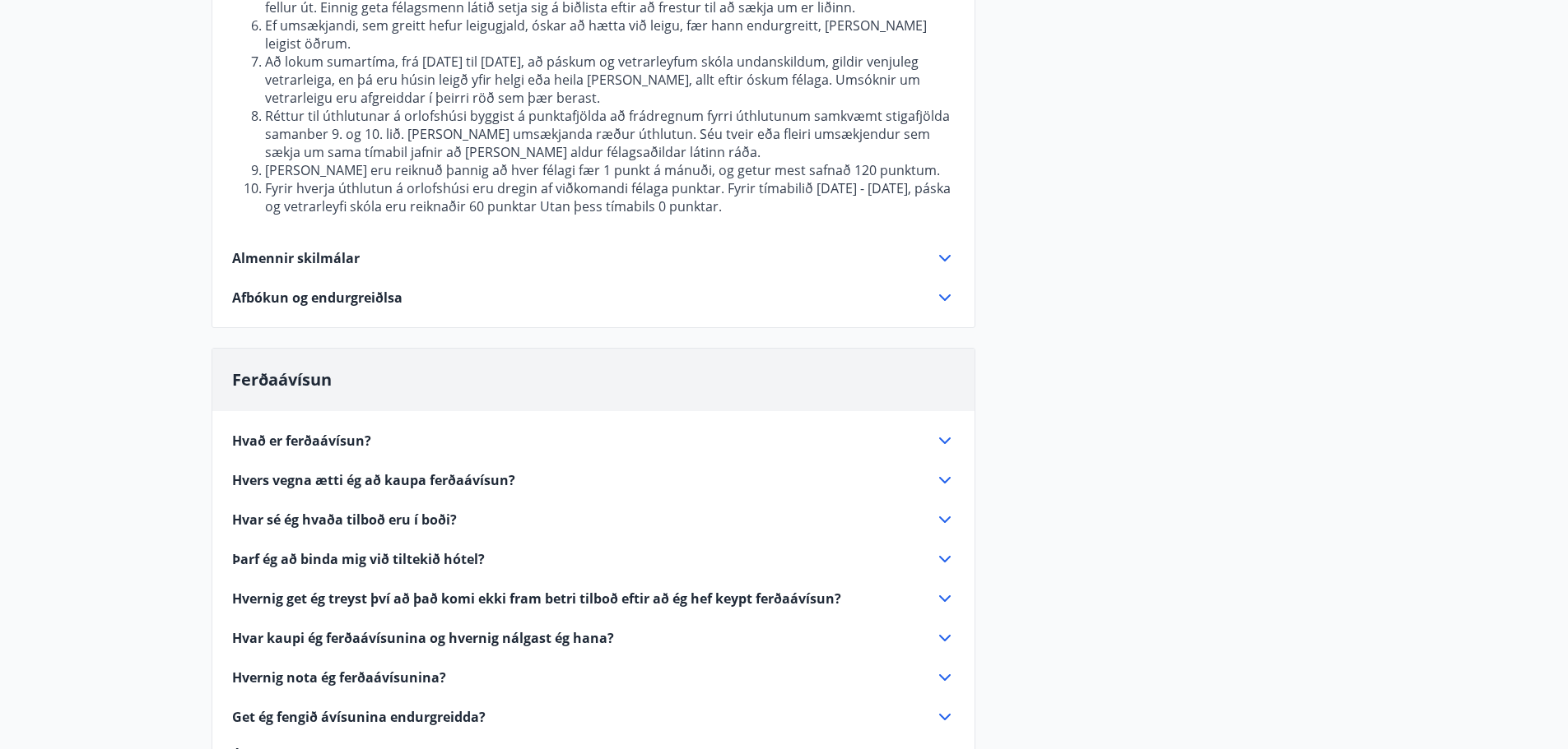
scroll to position [493, 0]
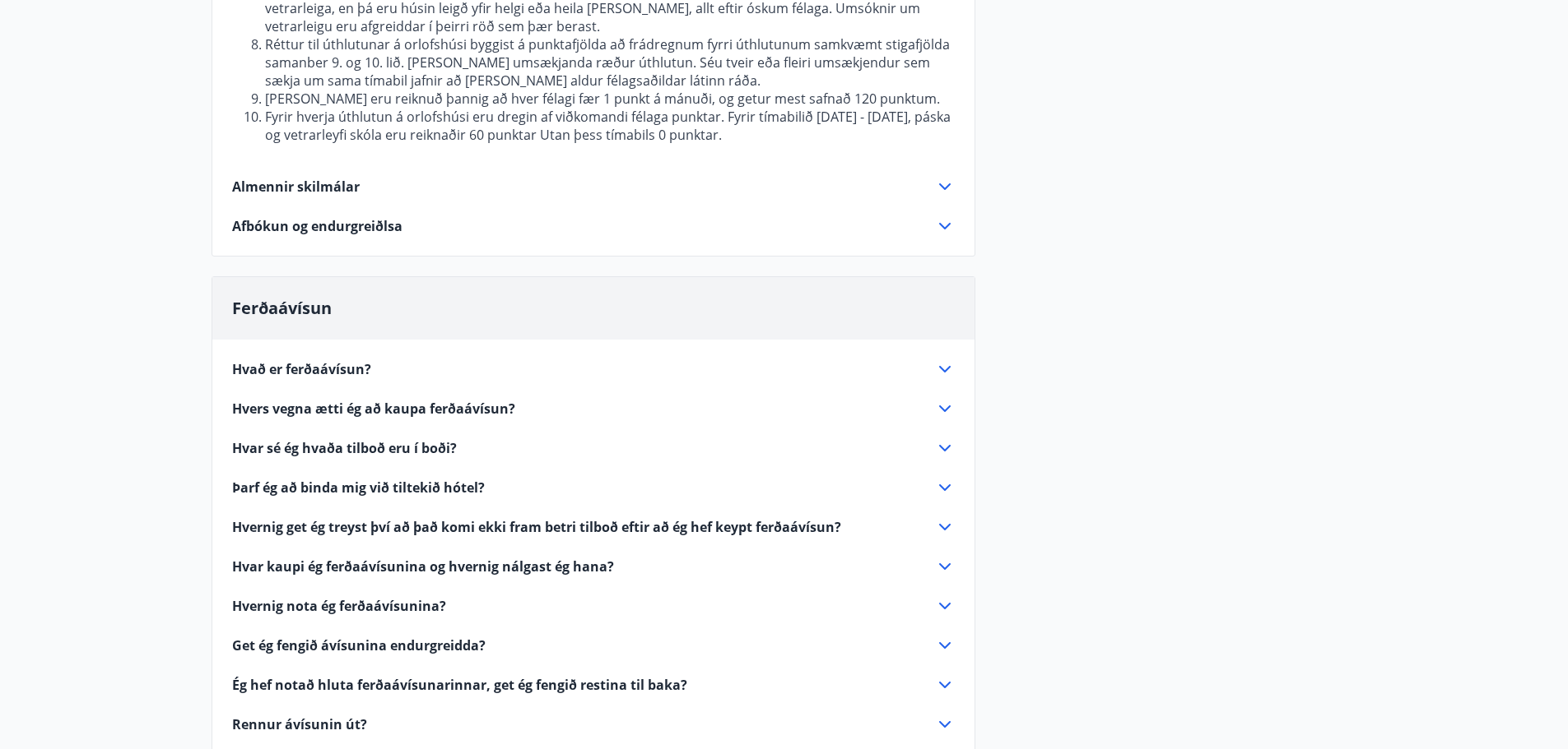
click at [944, 177] on icon at bounding box center [944, 186] width 19 height 19
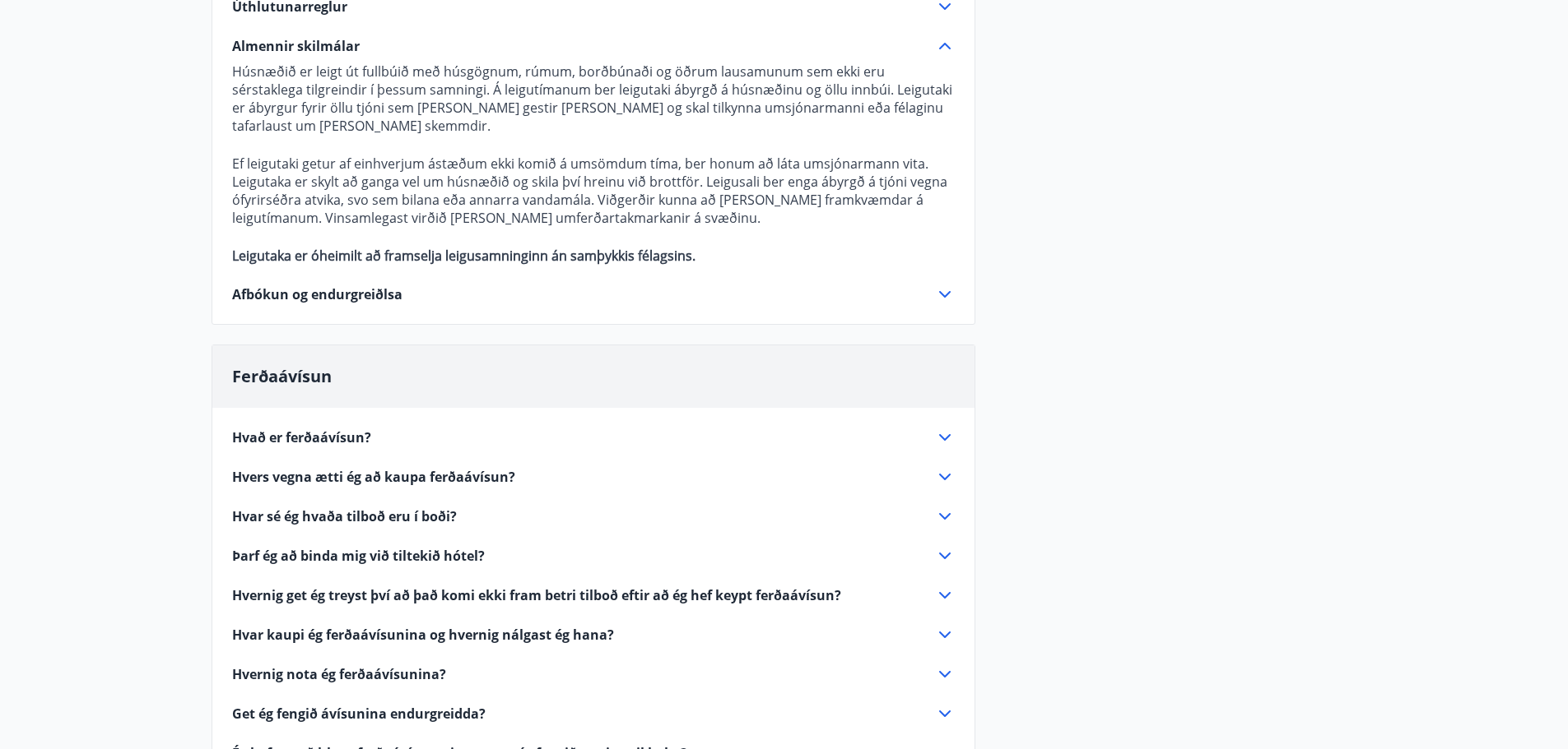
scroll to position [247, 0]
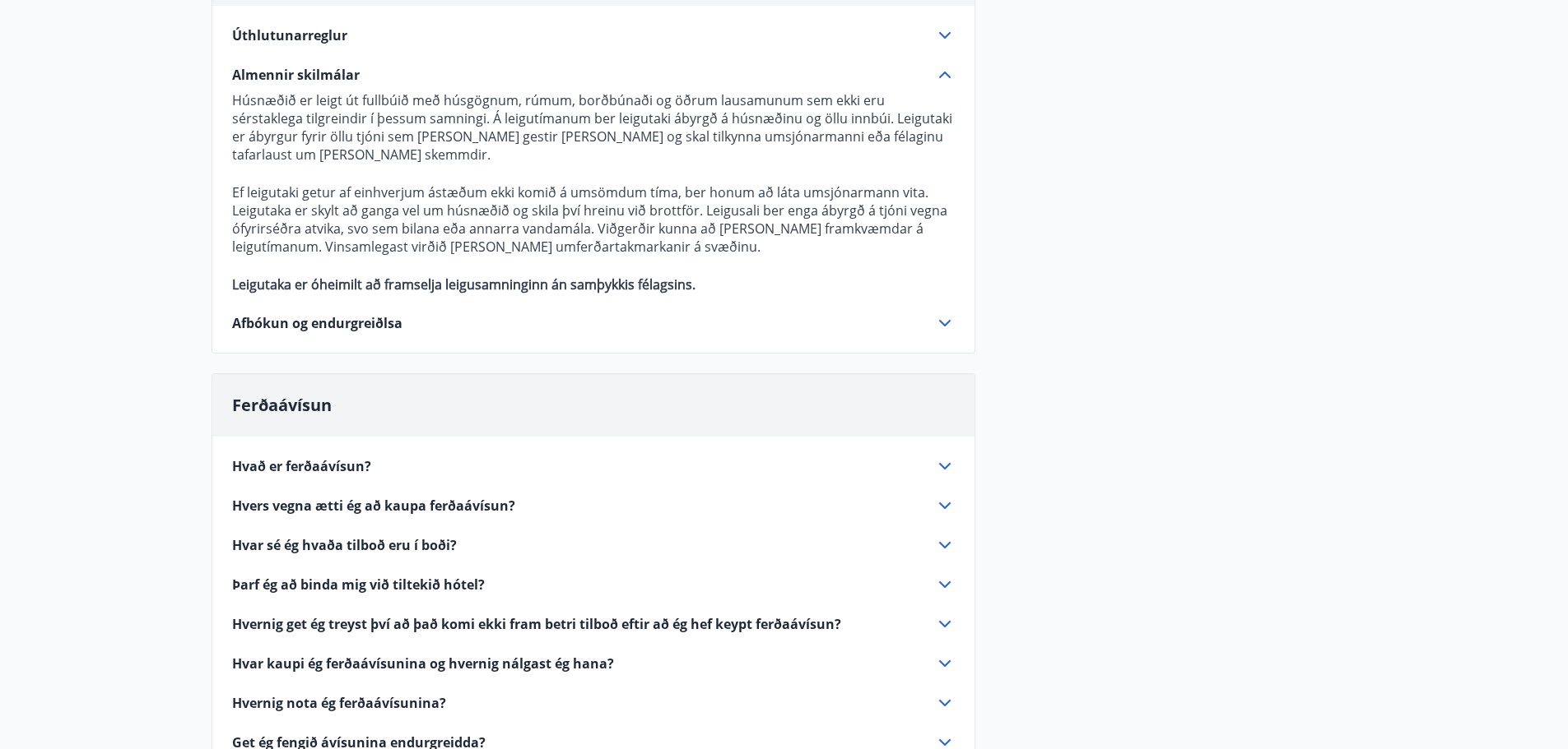
click at [942, 322] on icon at bounding box center [945, 323] width 12 height 7
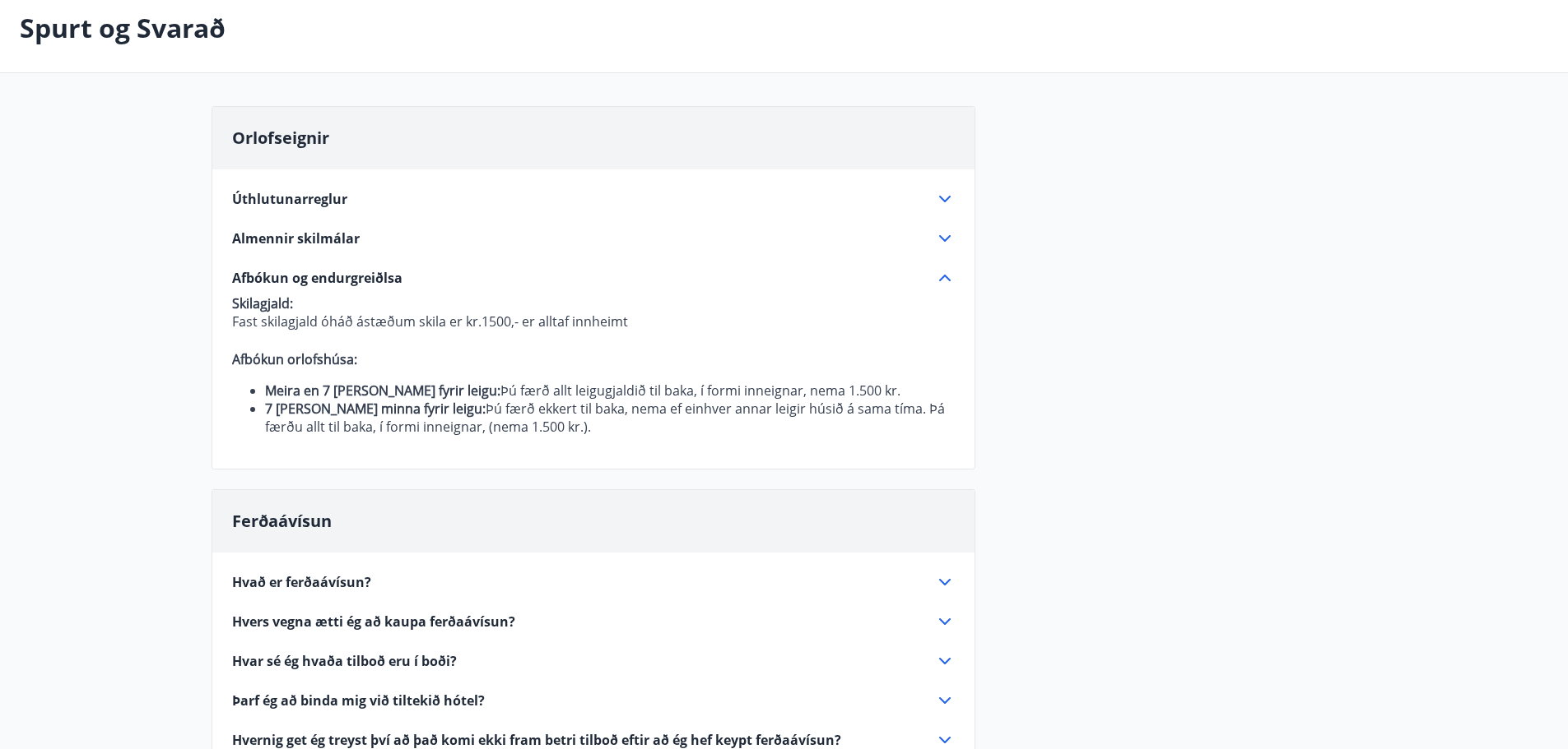
scroll to position [83, 0]
click at [944, 281] on icon at bounding box center [944, 278] width 19 height 19
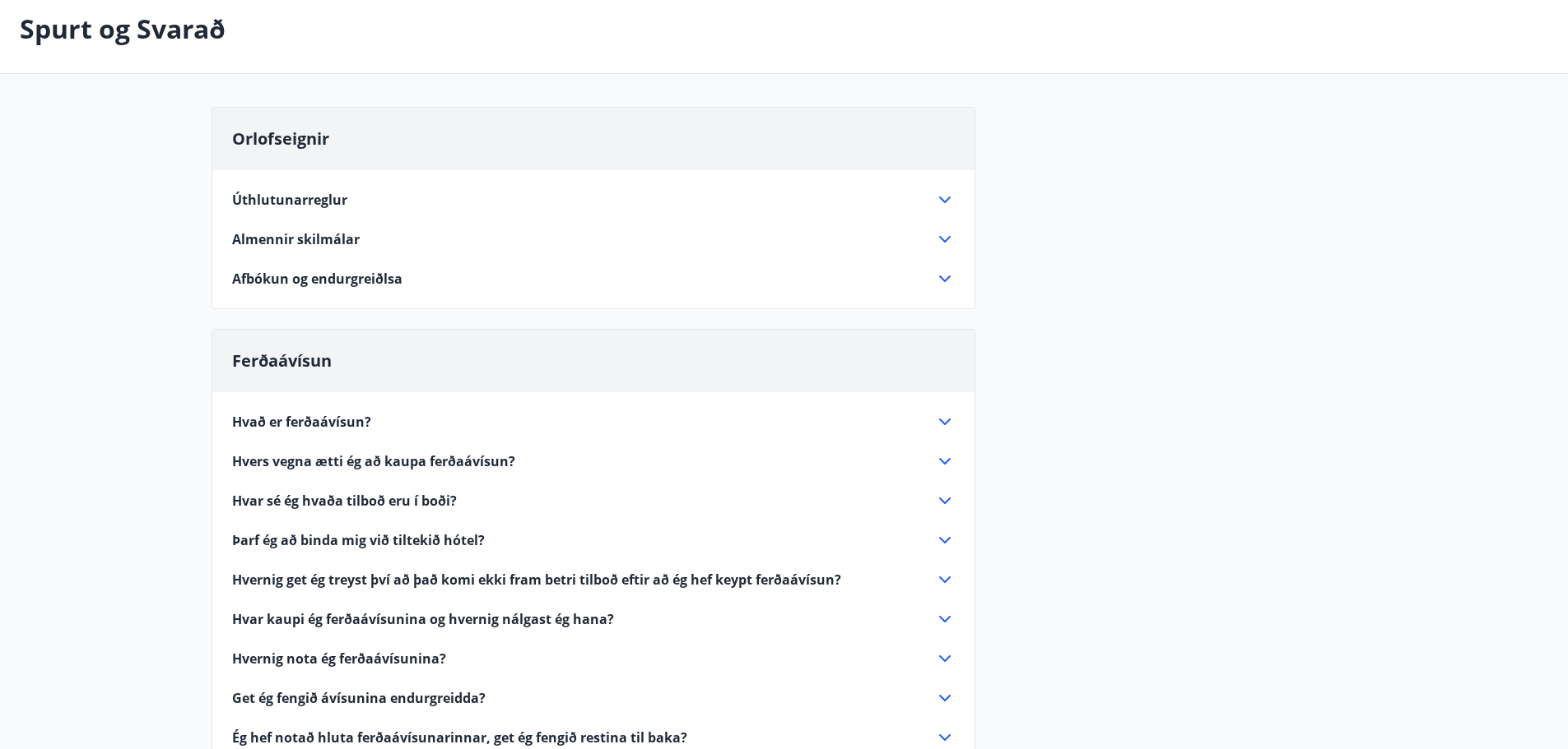
scroll to position [164, 0]
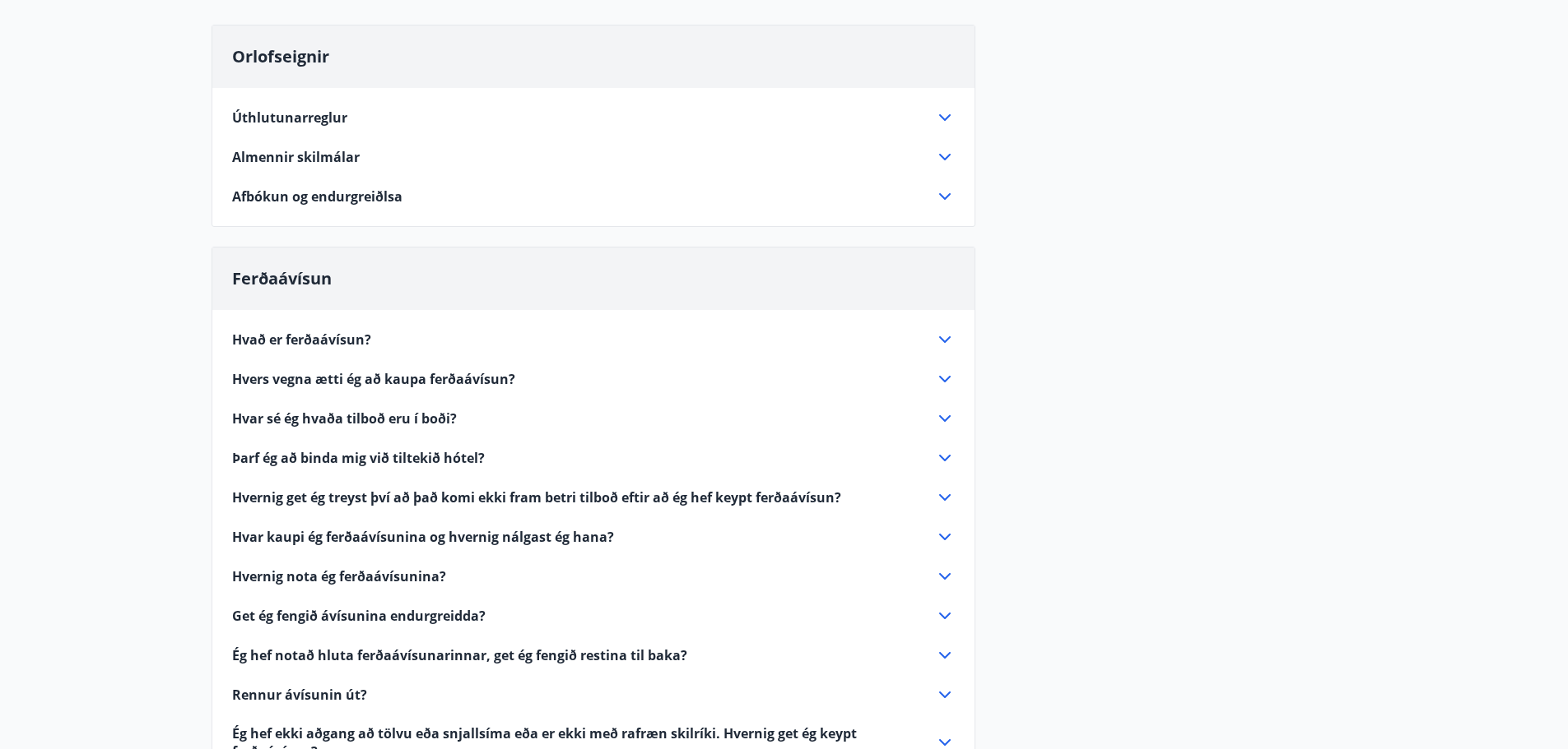
click at [940, 338] on icon at bounding box center [945, 340] width 12 height 7
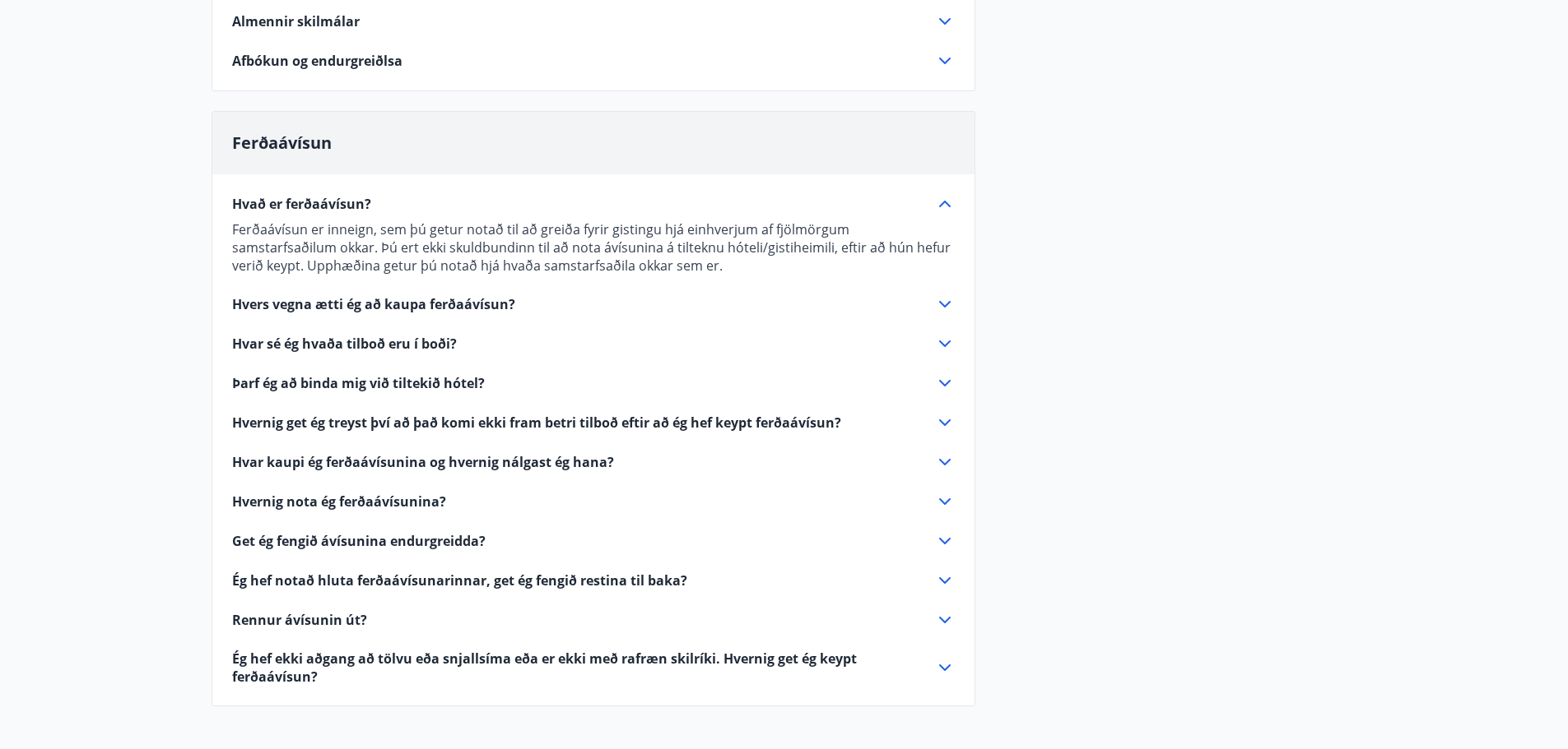
scroll to position [329, 0]
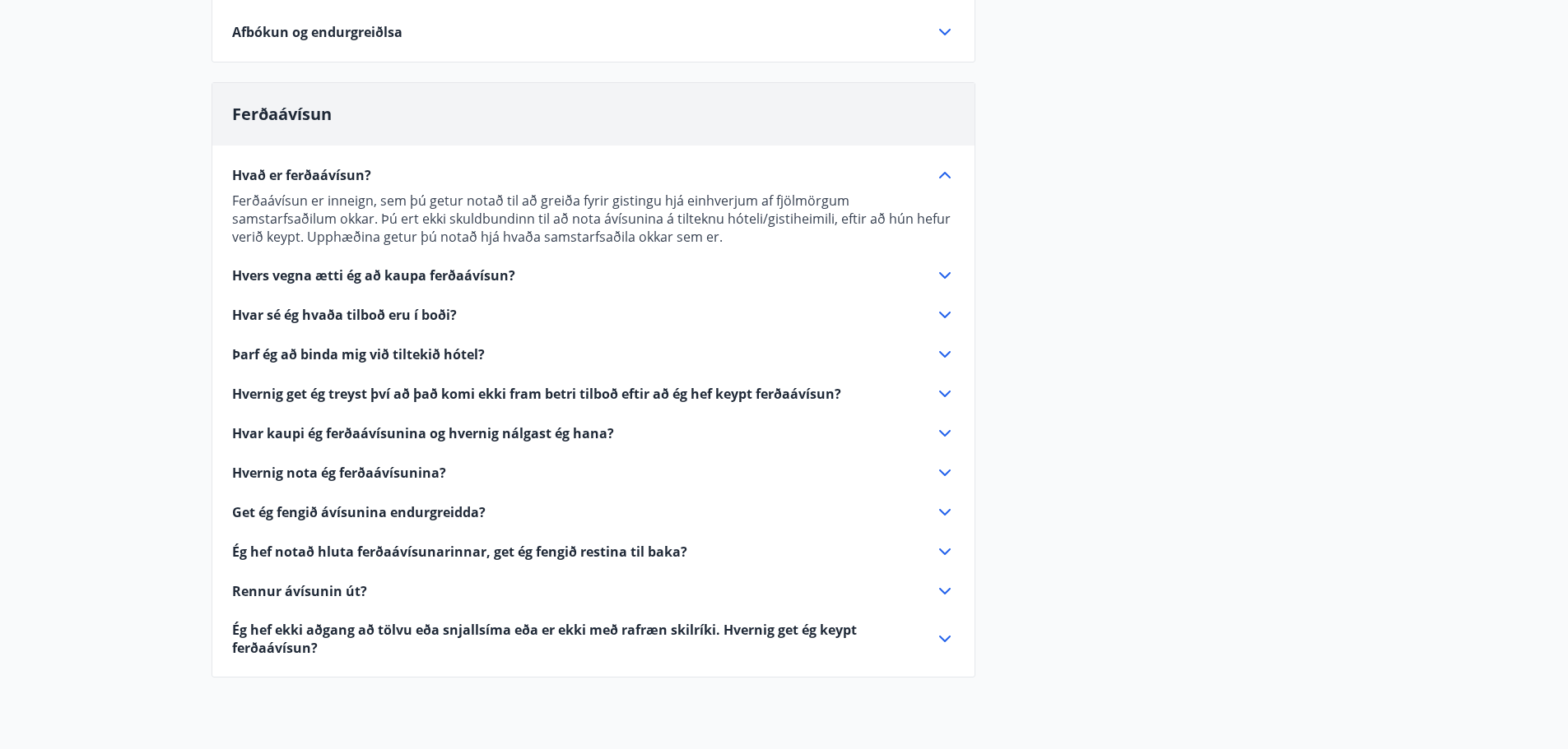
click at [941, 273] on icon at bounding box center [944, 275] width 19 height 19
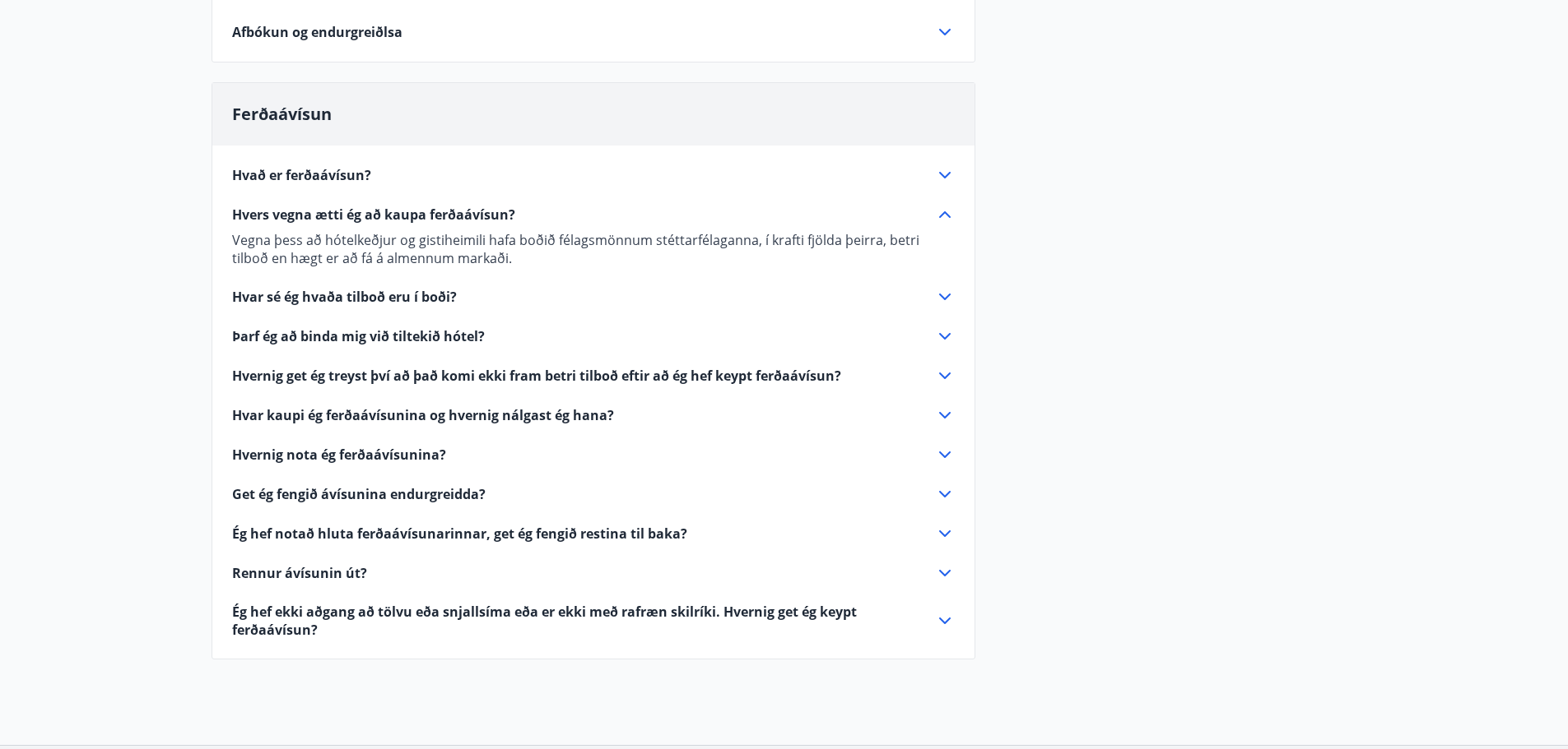
click at [944, 295] on icon at bounding box center [944, 296] width 19 height 19
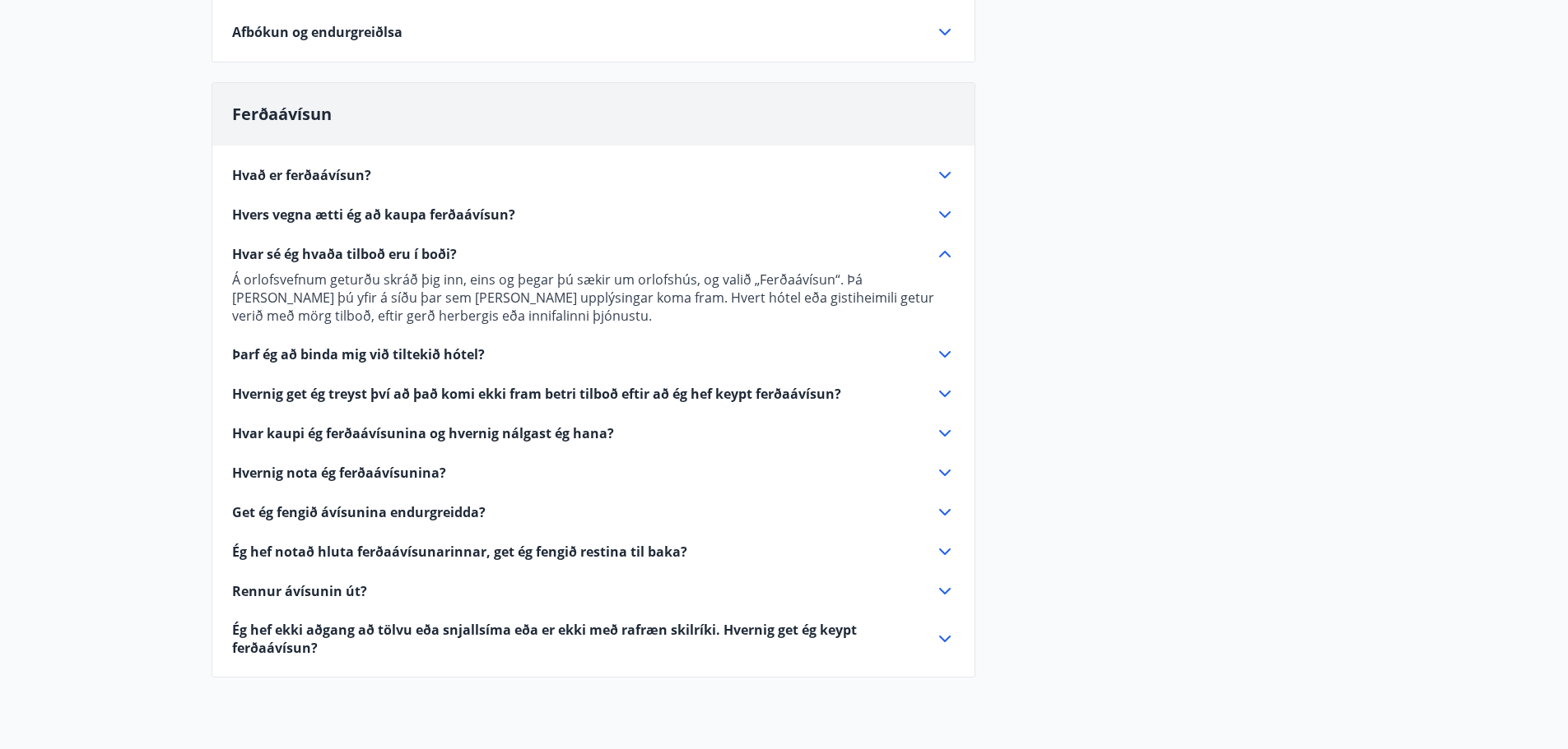
click at [942, 353] on icon at bounding box center [945, 354] width 12 height 7
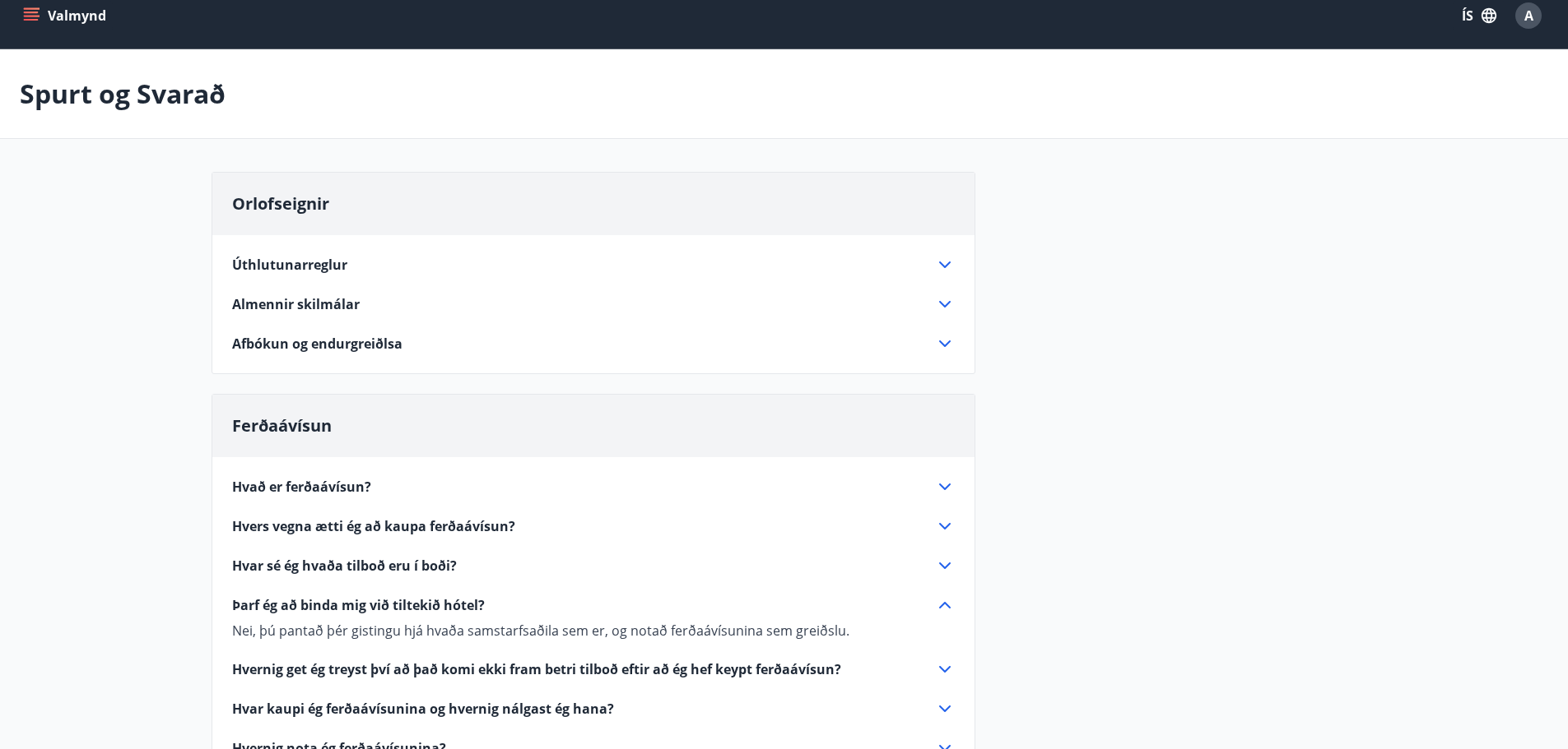
scroll to position [0, 0]
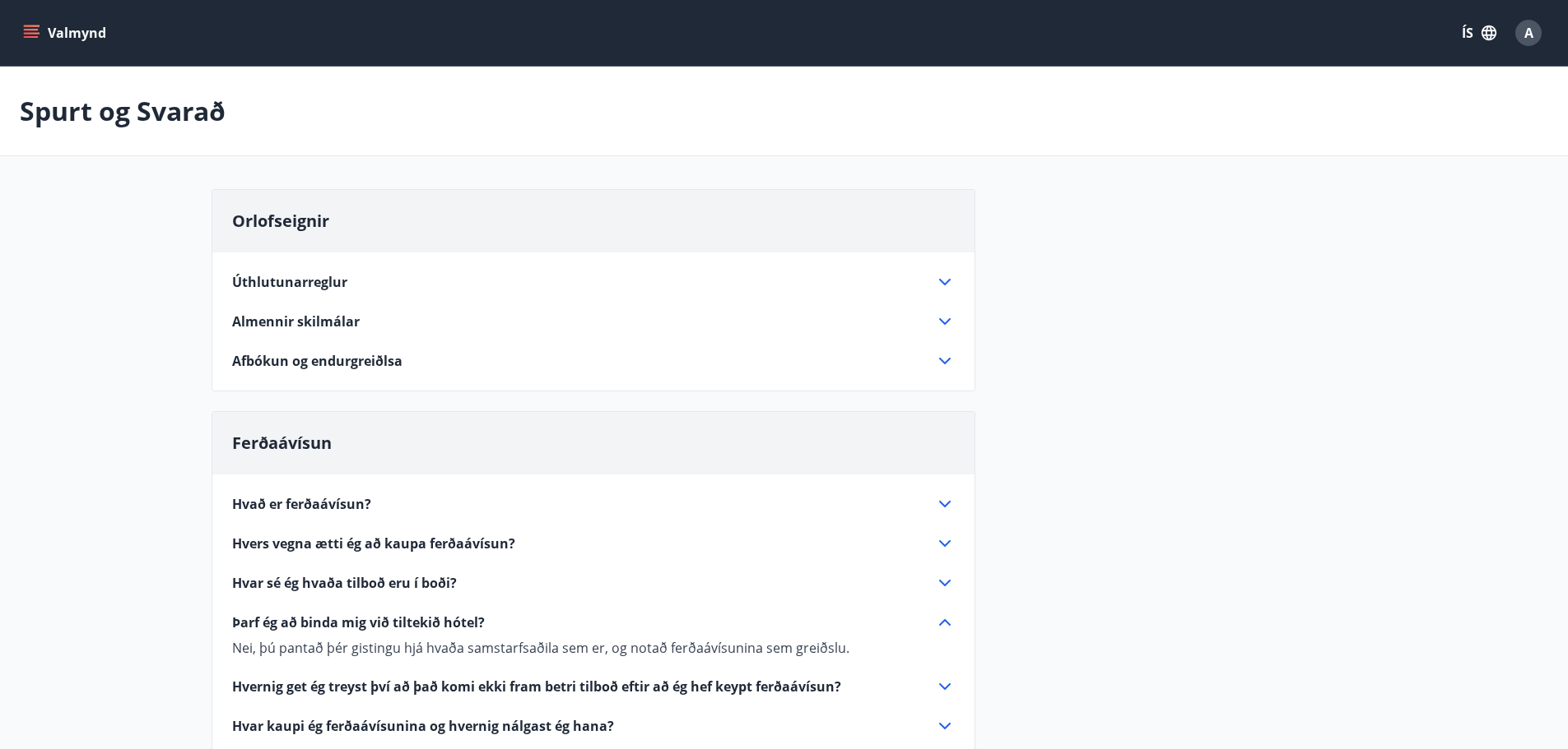
click at [35, 30] on icon "menu" at bounding box center [31, 30] width 15 height 2
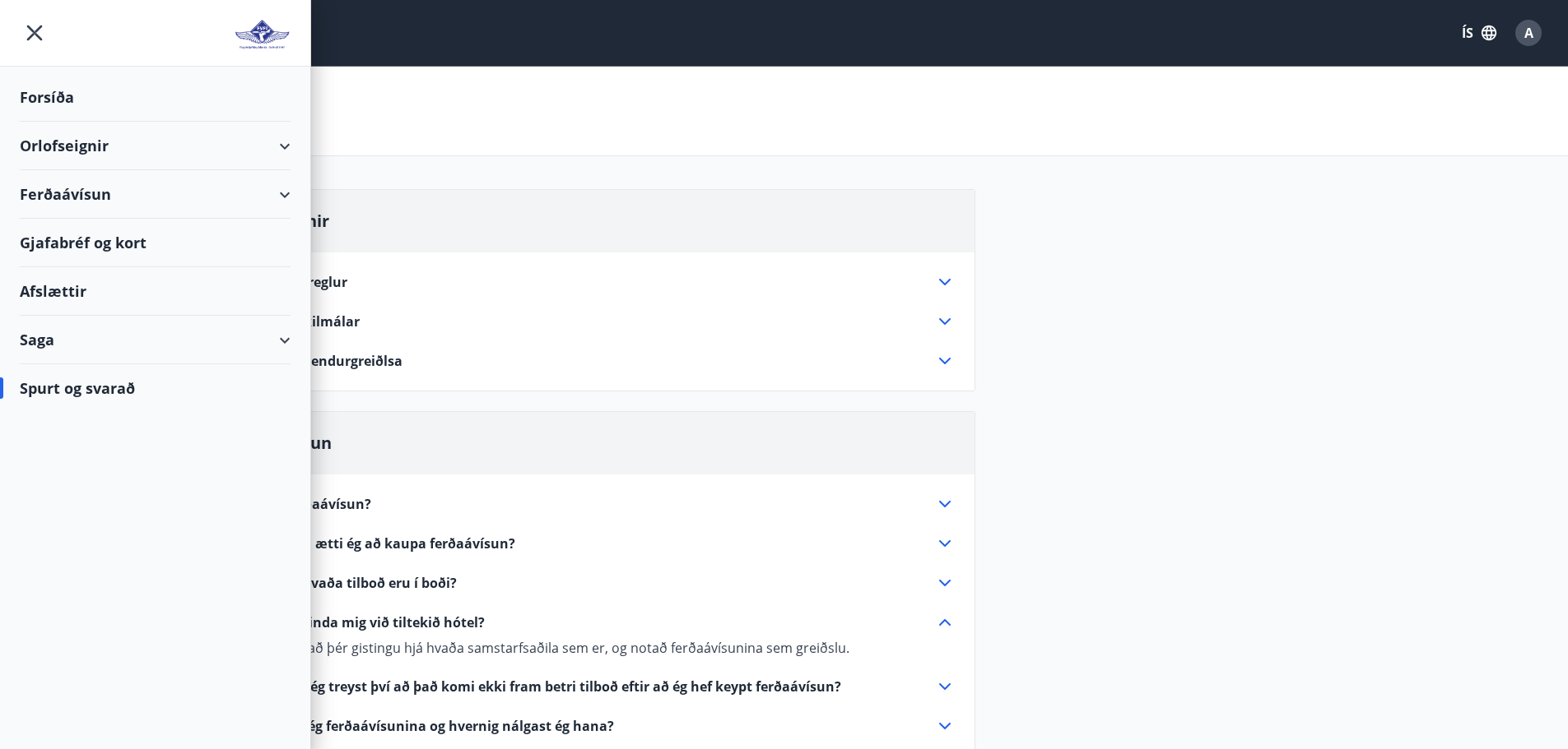
click at [285, 145] on div "Orlofseignir" at bounding box center [154, 146] width 271 height 49
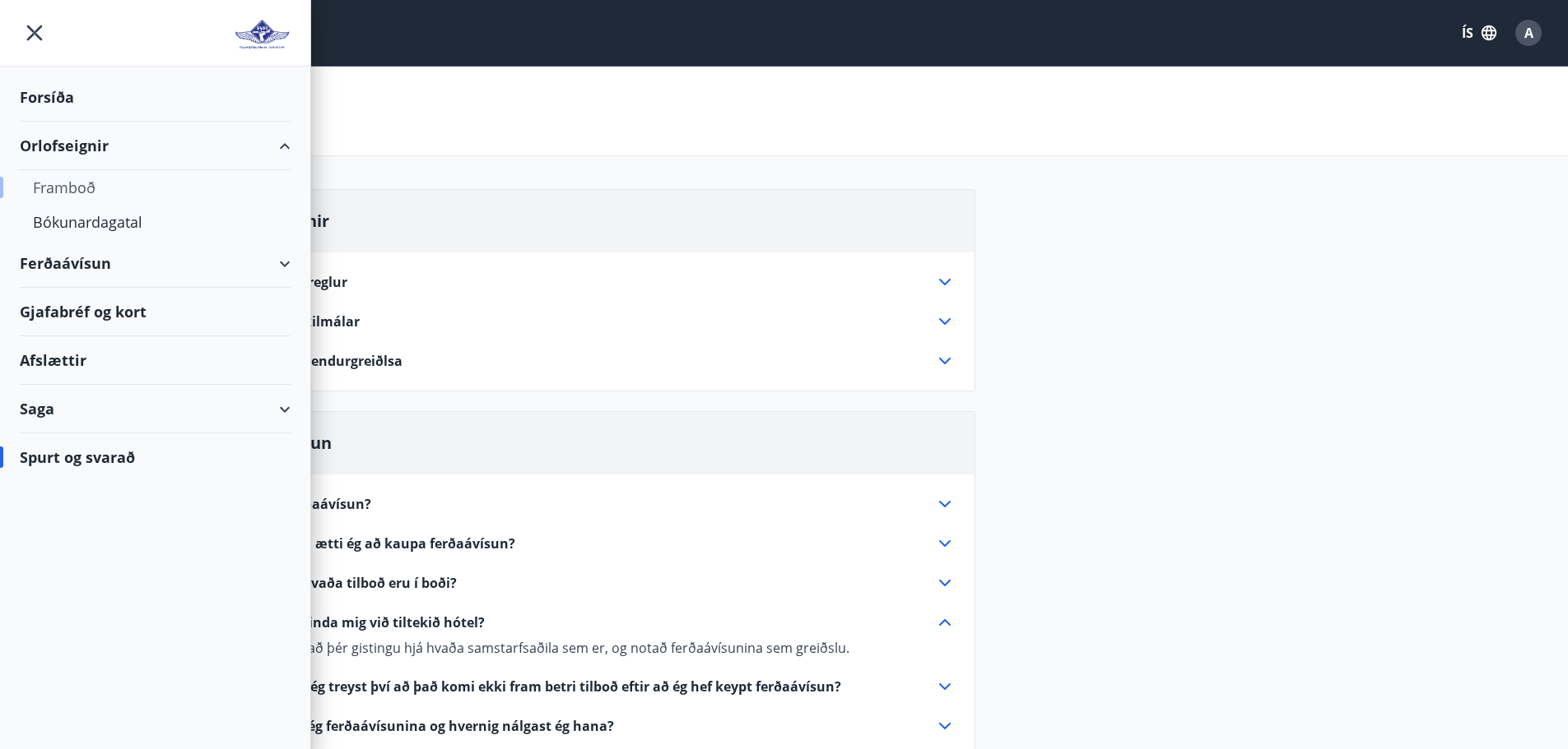
click at [68, 187] on div "Framboð" at bounding box center [155, 187] width 245 height 35
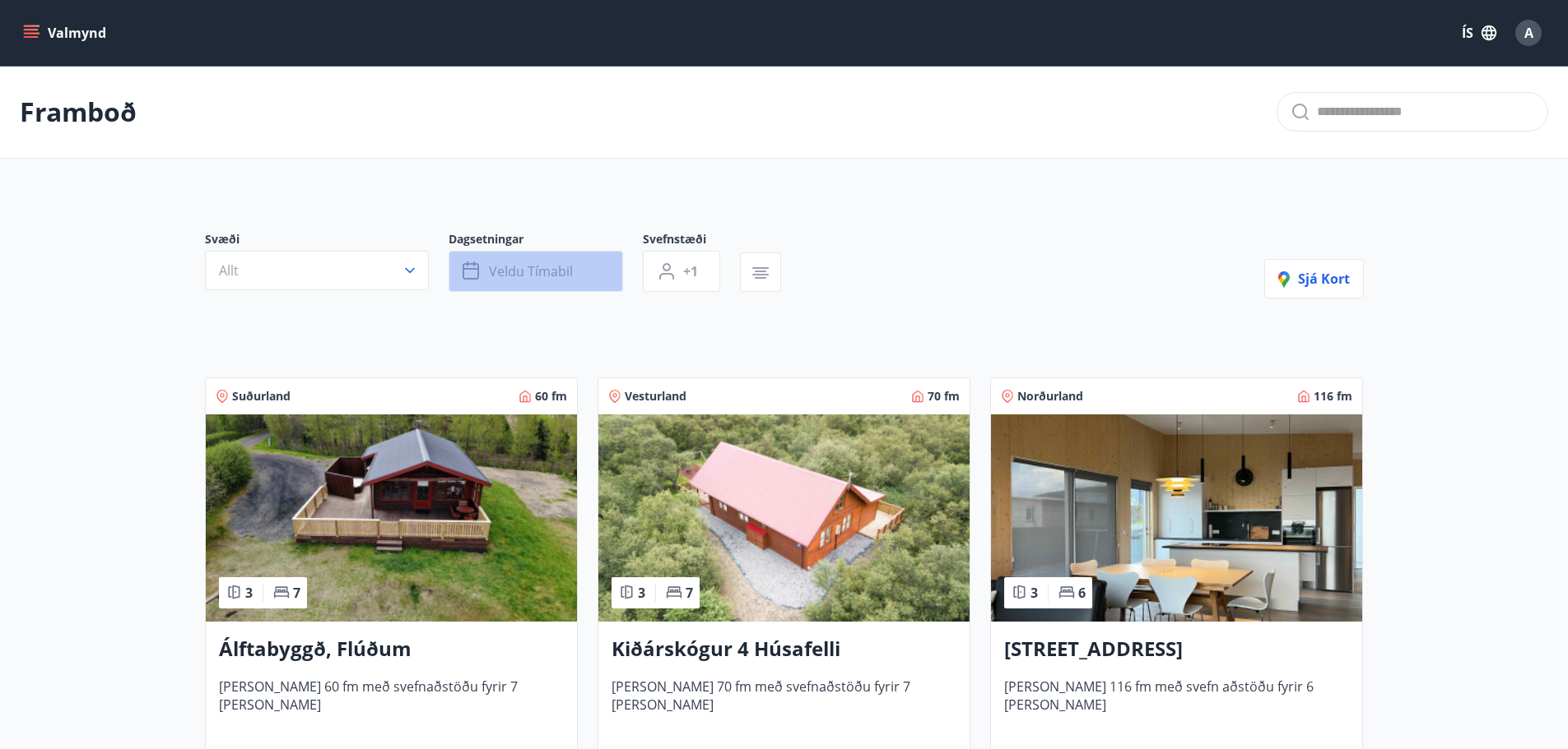
click at [475, 273] on icon "button" at bounding box center [472, 271] width 19 height 19
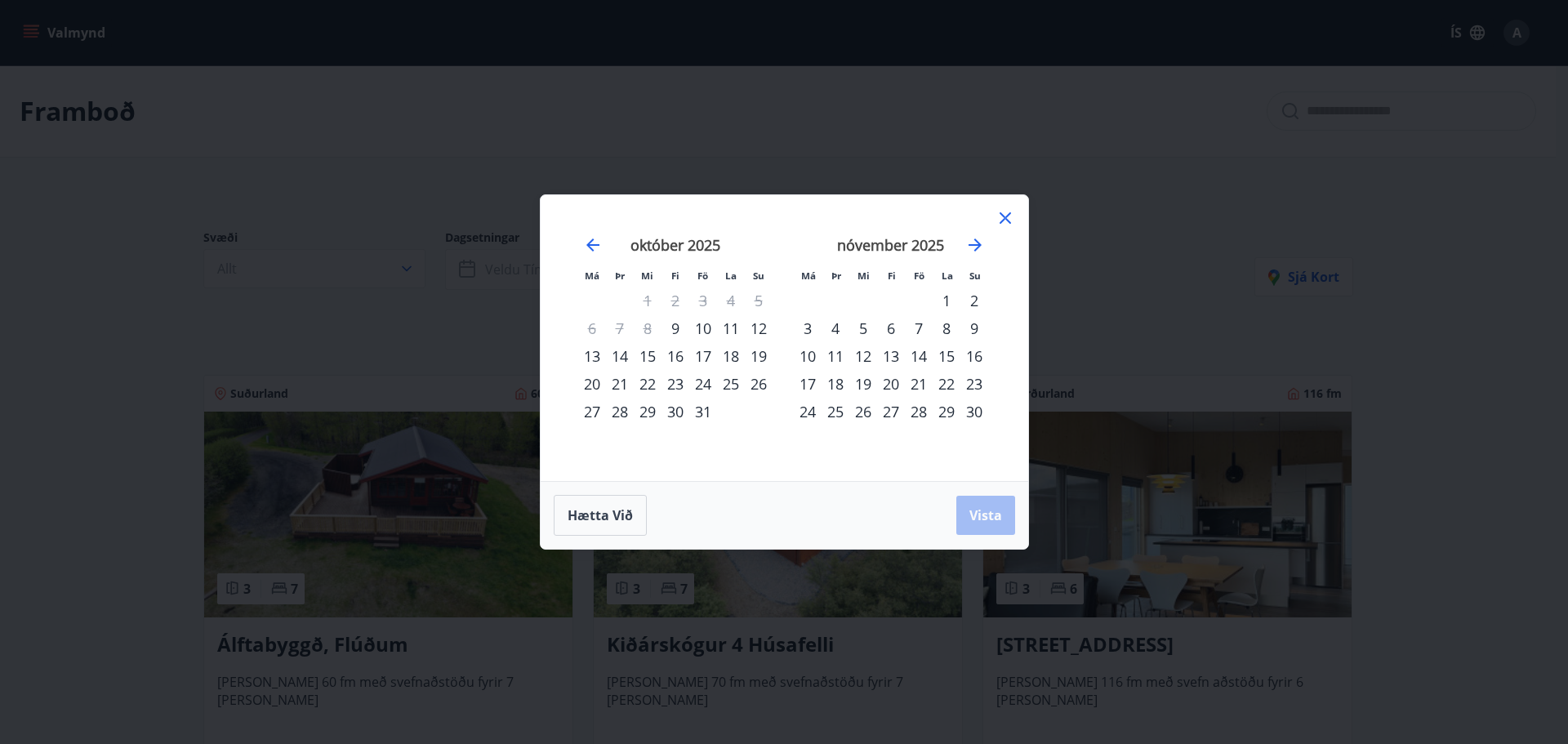
click at [679, 359] on div "16" at bounding box center [675, 356] width 28 height 28
click at [672, 382] on div "23" at bounding box center [675, 384] width 28 height 28
click at [975, 513] on span "Vista" at bounding box center [985, 515] width 33 height 18
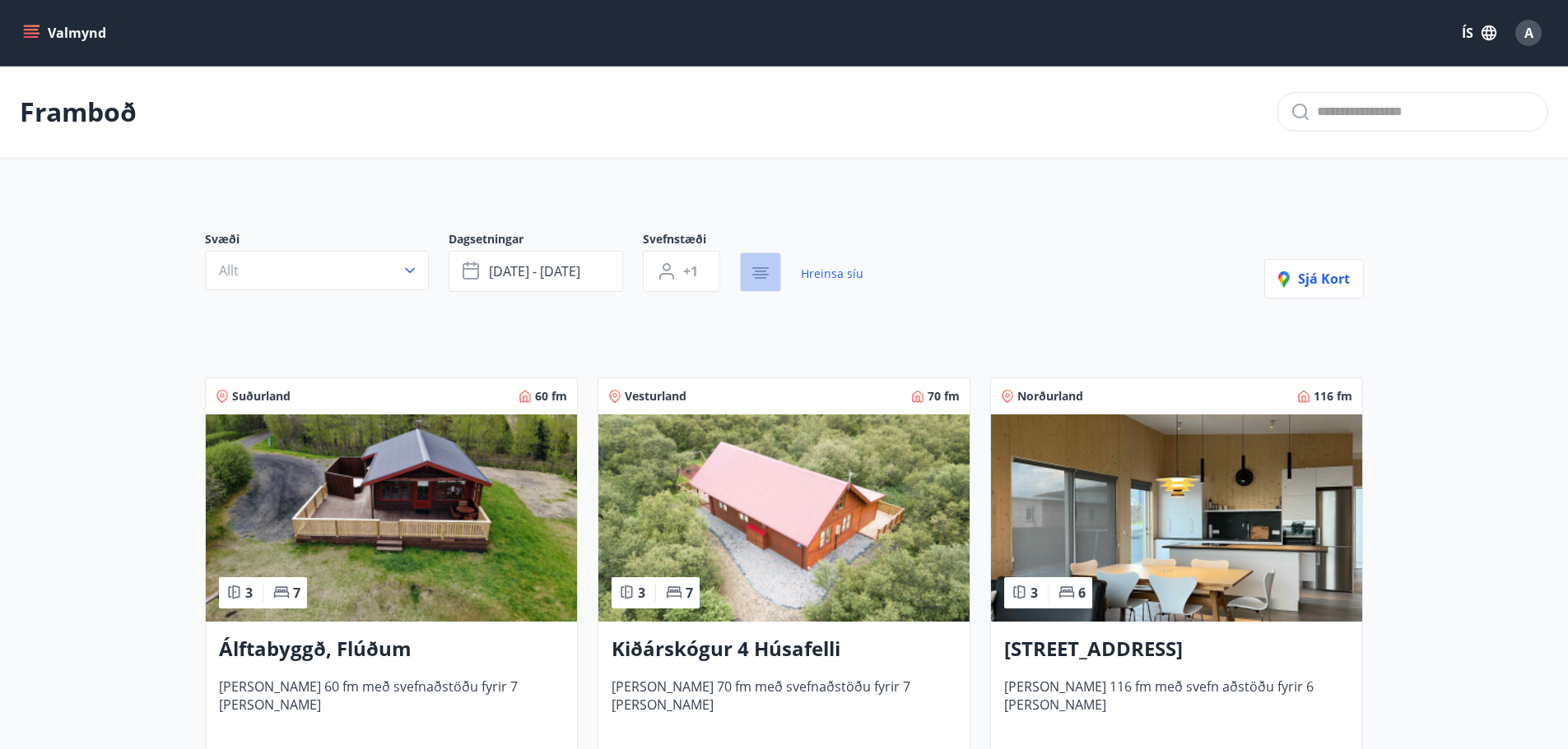
click at [751, 271] on icon "button" at bounding box center [760, 272] width 19 height 19
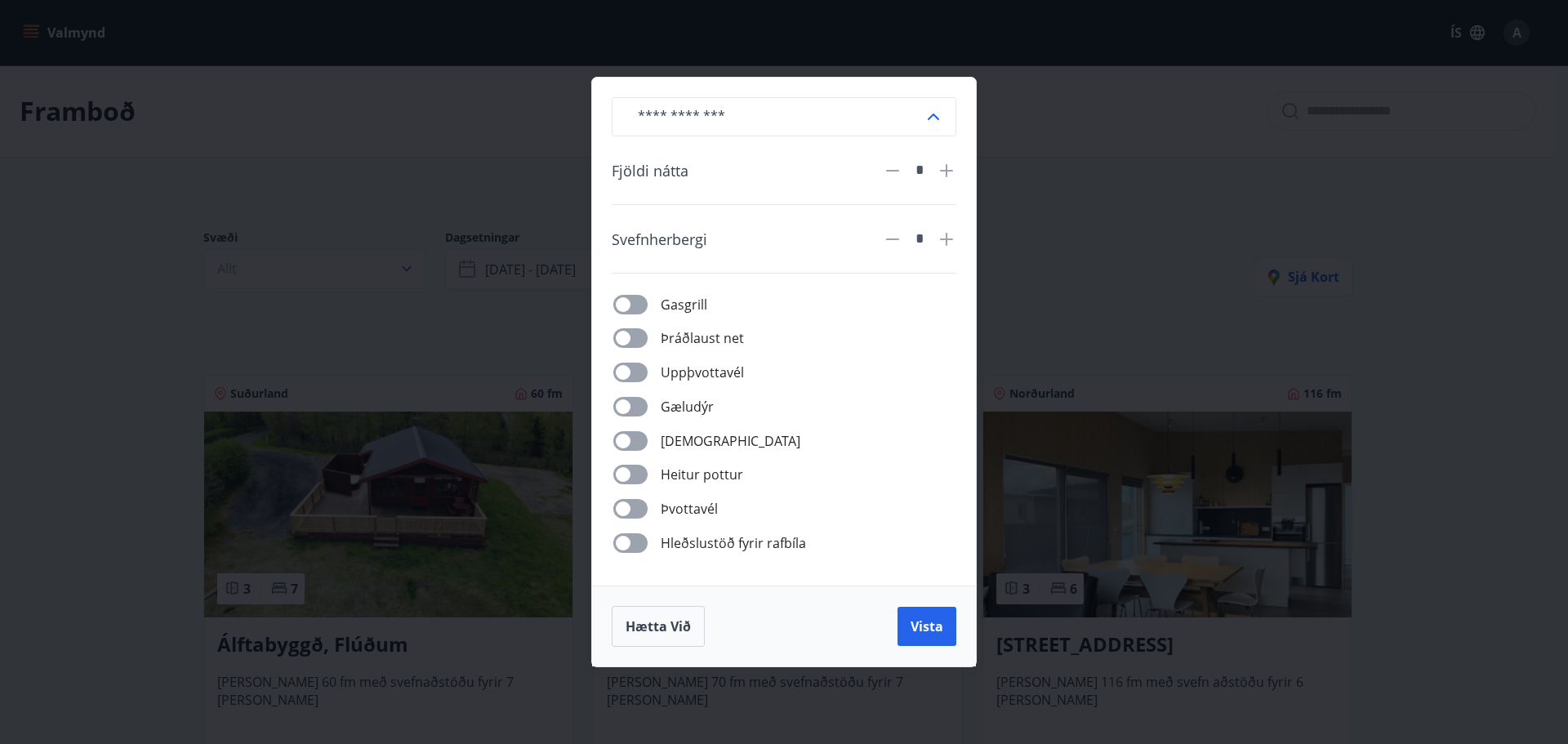
click at [935, 116] on icon at bounding box center [934, 117] width 12 height 7
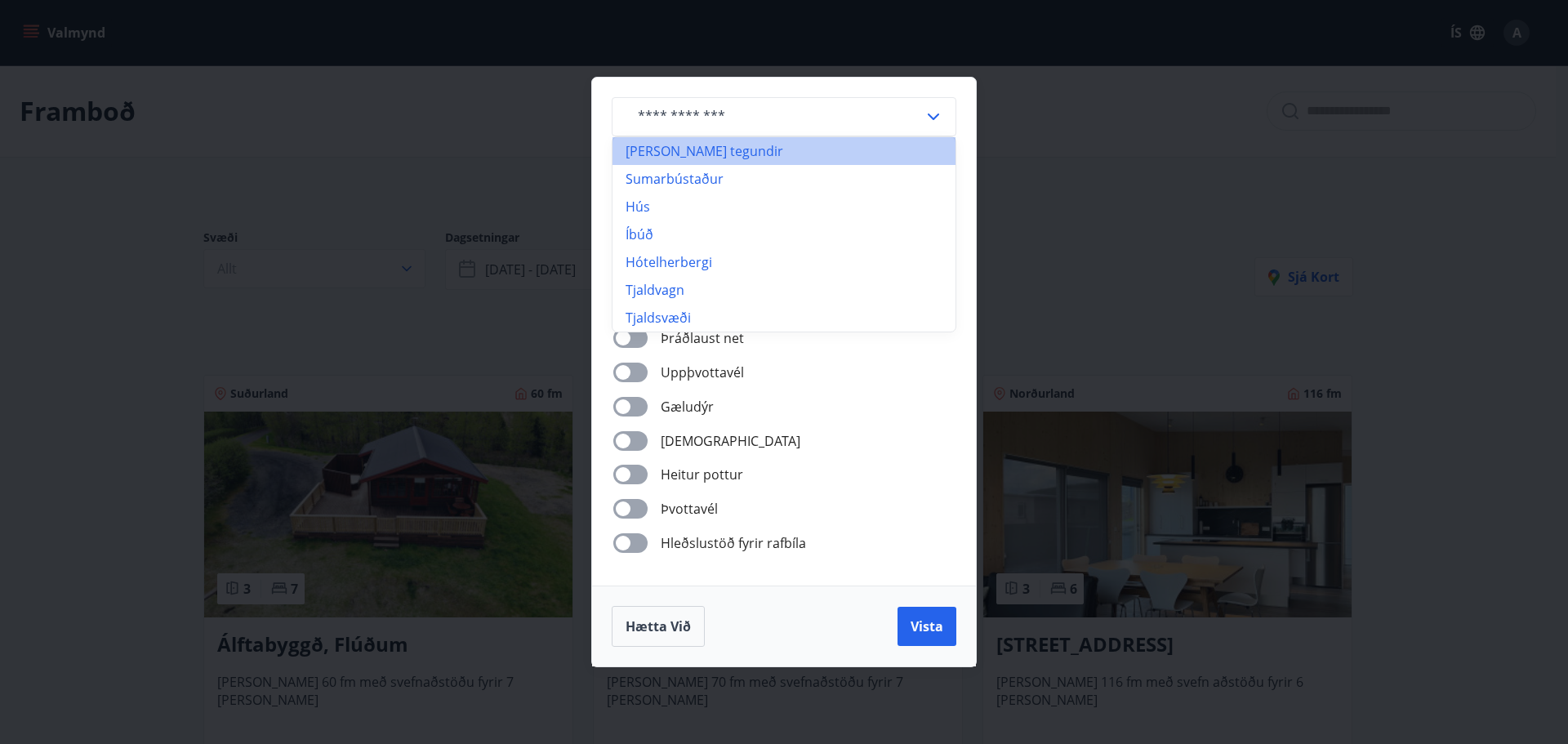
click at [698, 145] on li "Allar tegundir" at bounding box center [784, 151] width 343 height 28
type input "**********"
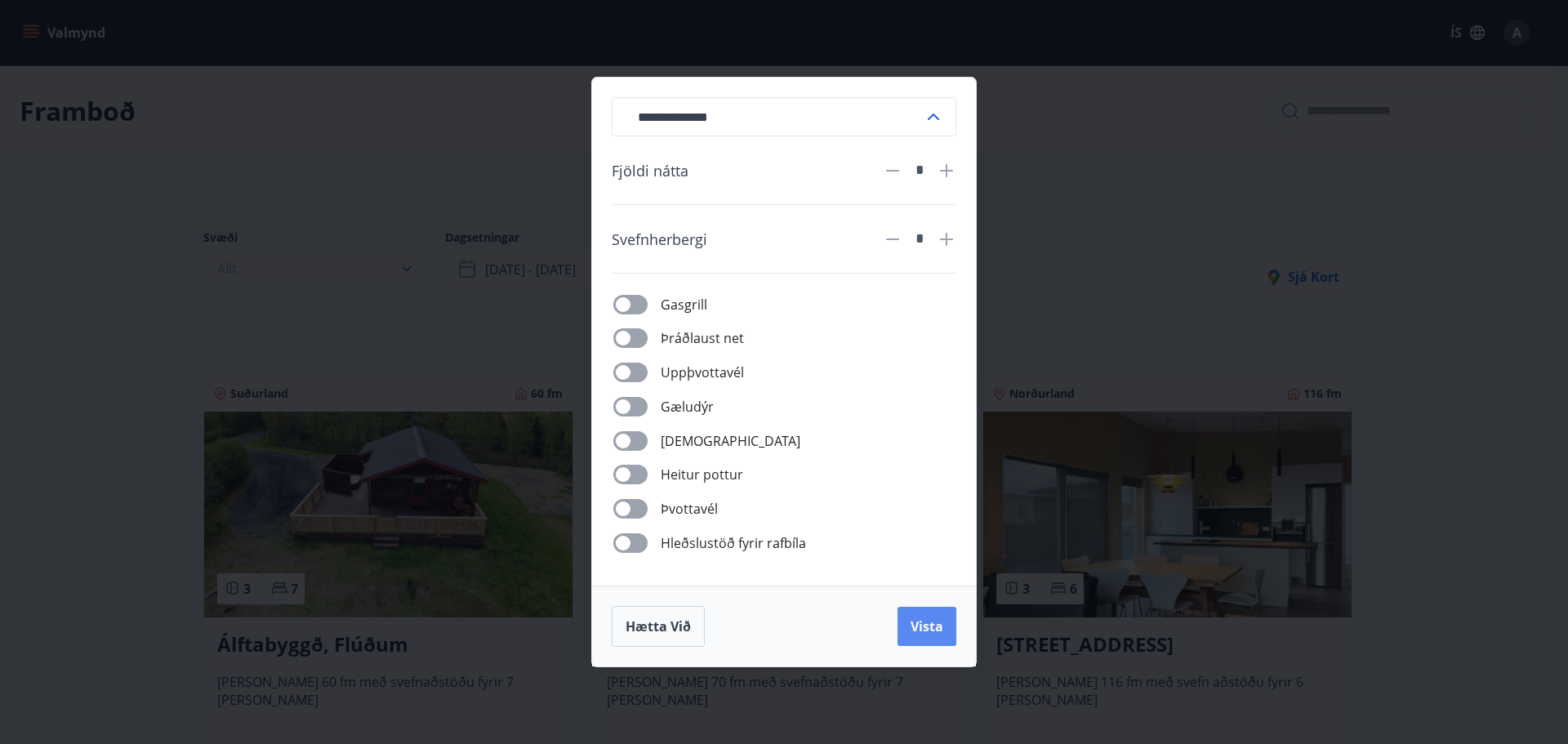
click at [923, 623] on span "Vista" at bounding box center [926, 626] width 33 height 18
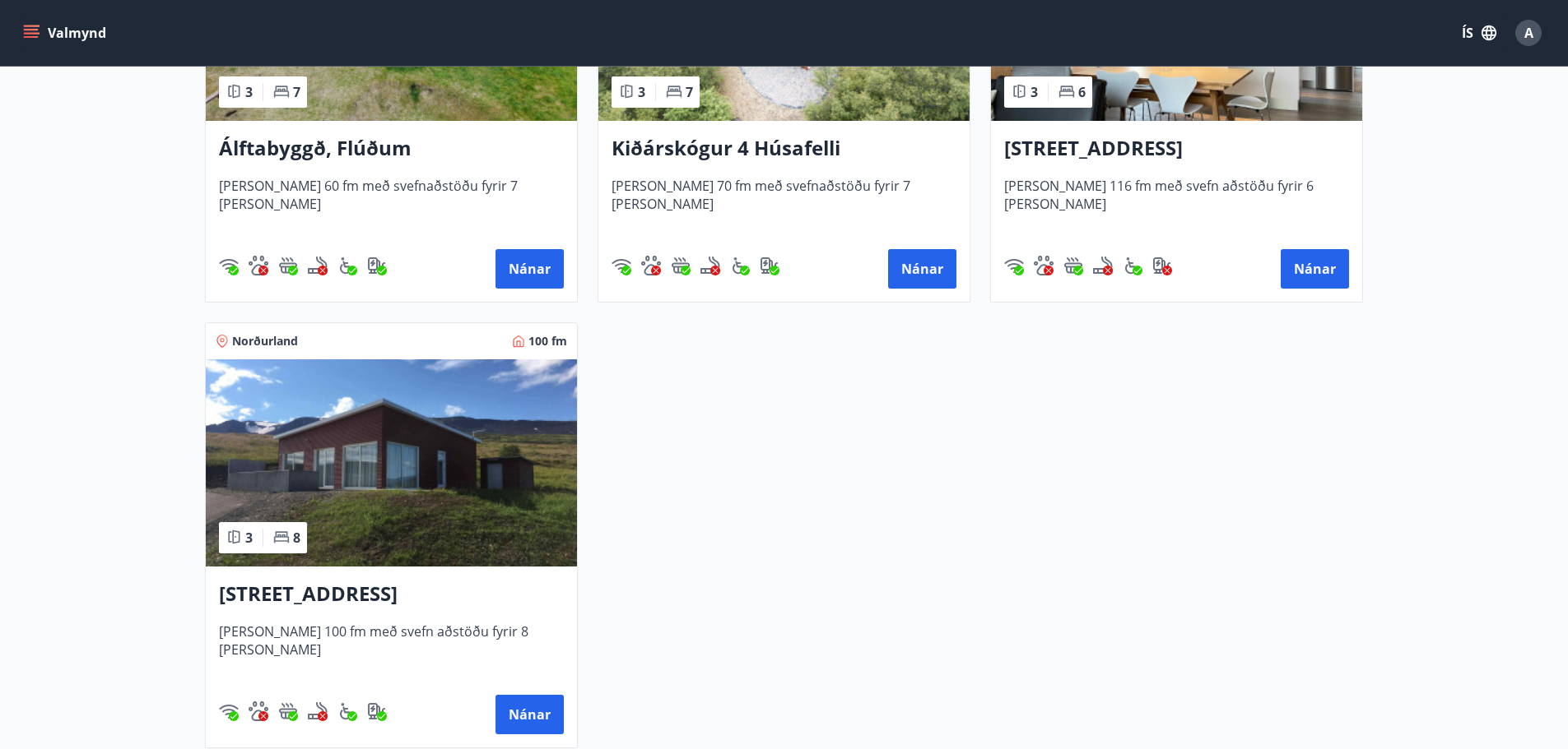
scroll to position [493, 0]
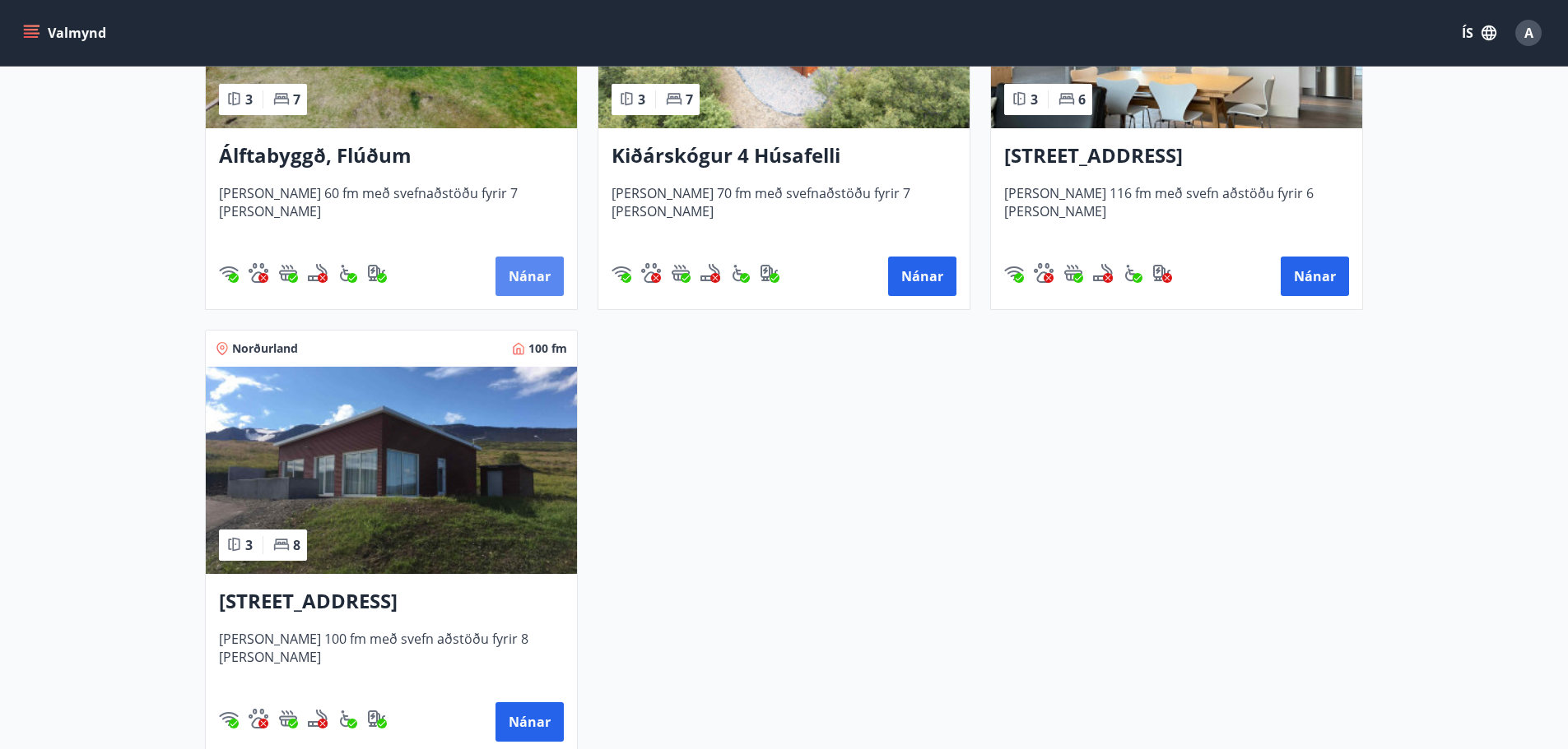
click at [523, 275] on button "Nánar" at bounding box center [529, 276] width 68 height 40
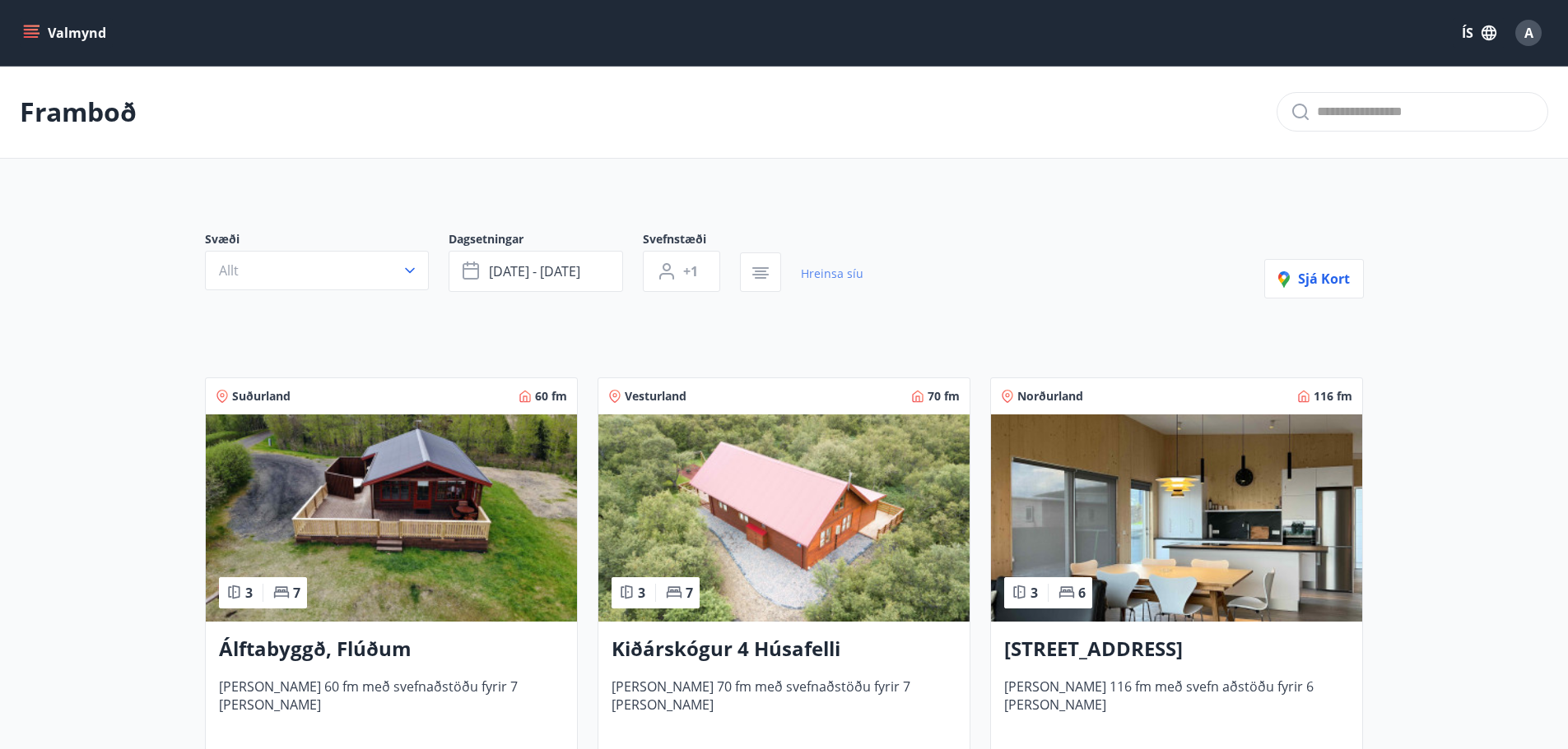
click at [819, 276] on link "Hreinsa síu" at bounding box center [832, 273] width 62 height 36
click at [30, 35] on icon "menu" at bounding box center [31, 33] width 17 height 17
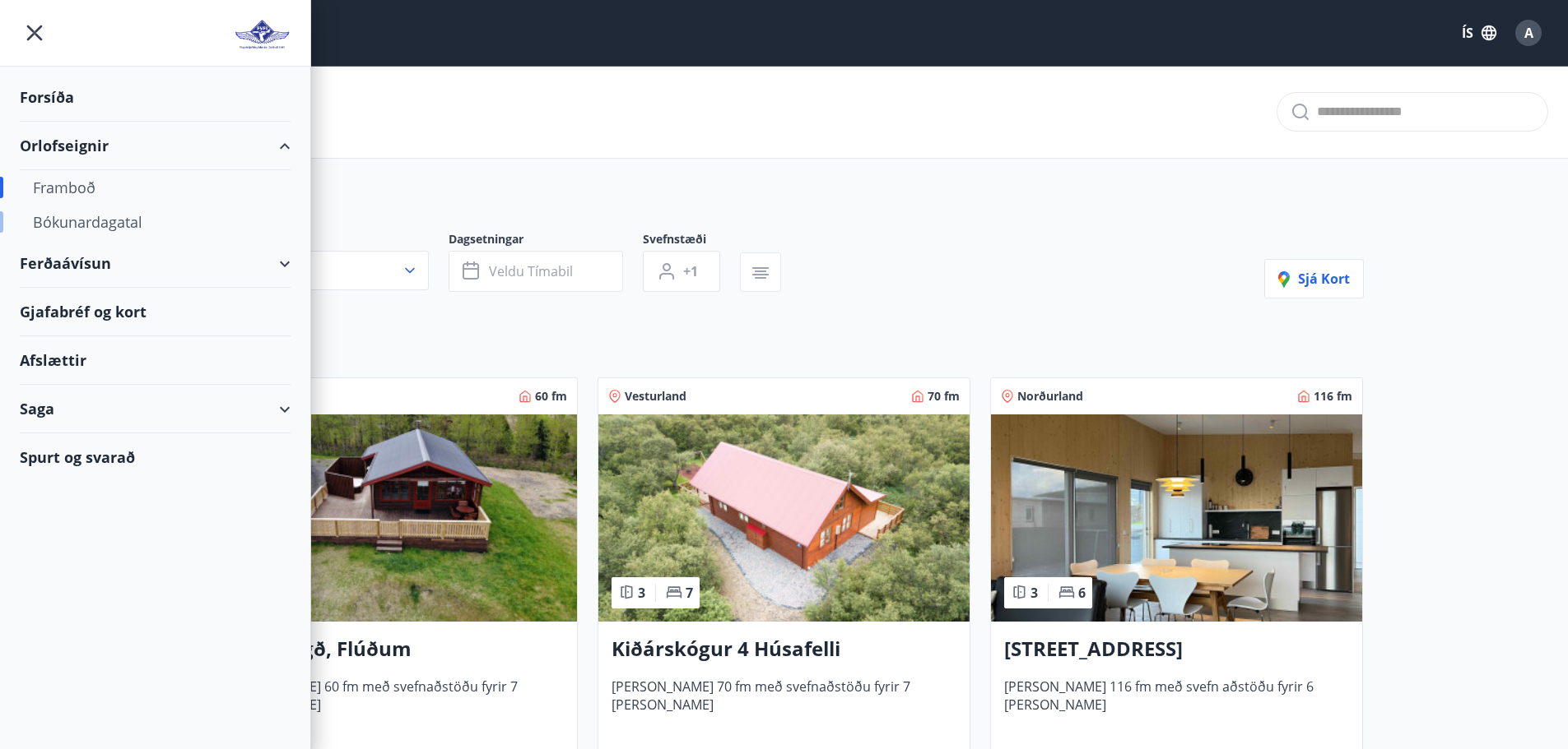
click at [68, 223] on div "Bókunardagatal" at bounding box center [155, 222] width 245 height 35
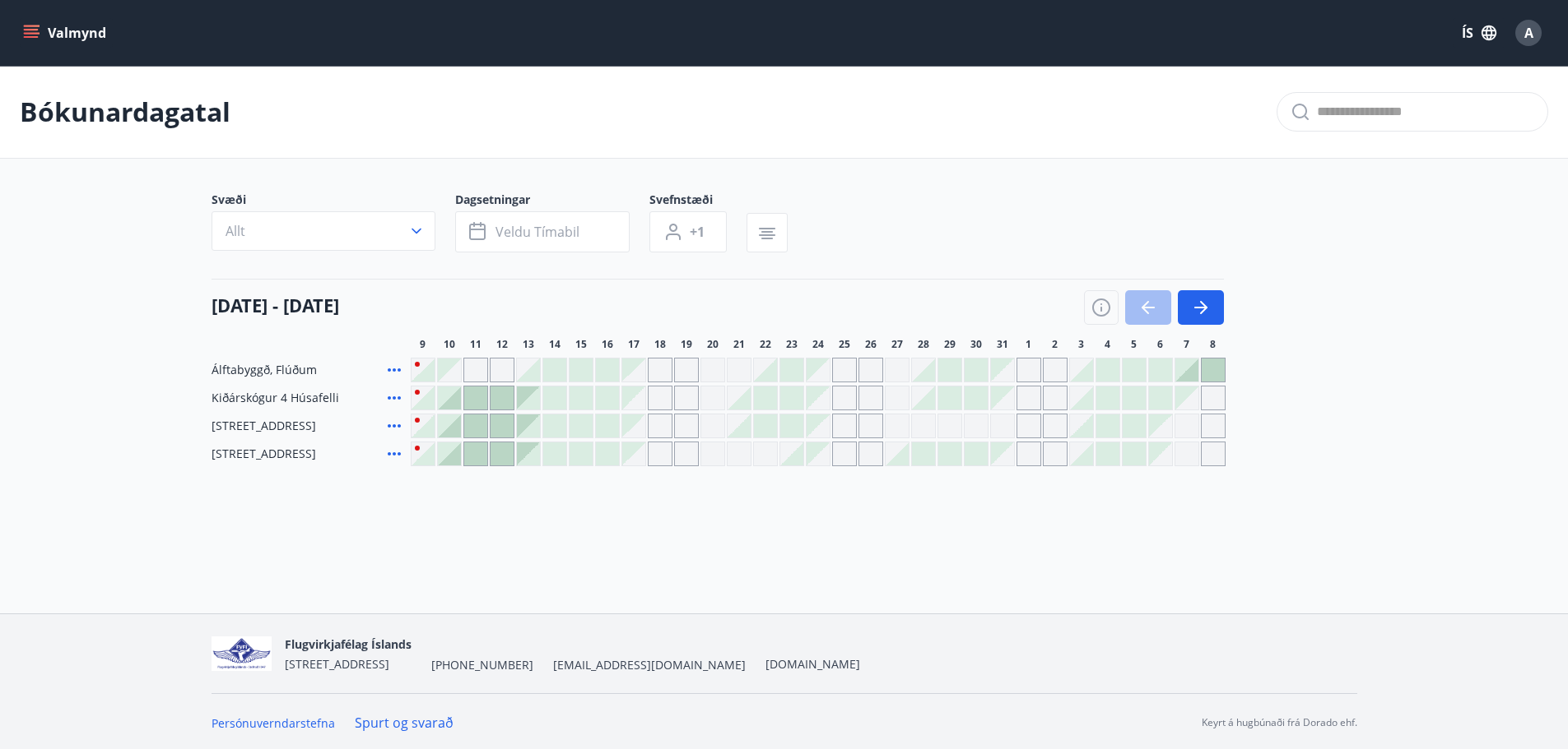
scroll to position [3, 0]
click at [239, 420] on span "Hyrnuland 3, Akureyri" at bounding box center [264, 423] width 105 height 17
click at [395, 425] on icon at bounding box center [393, 423] width 19 height 19
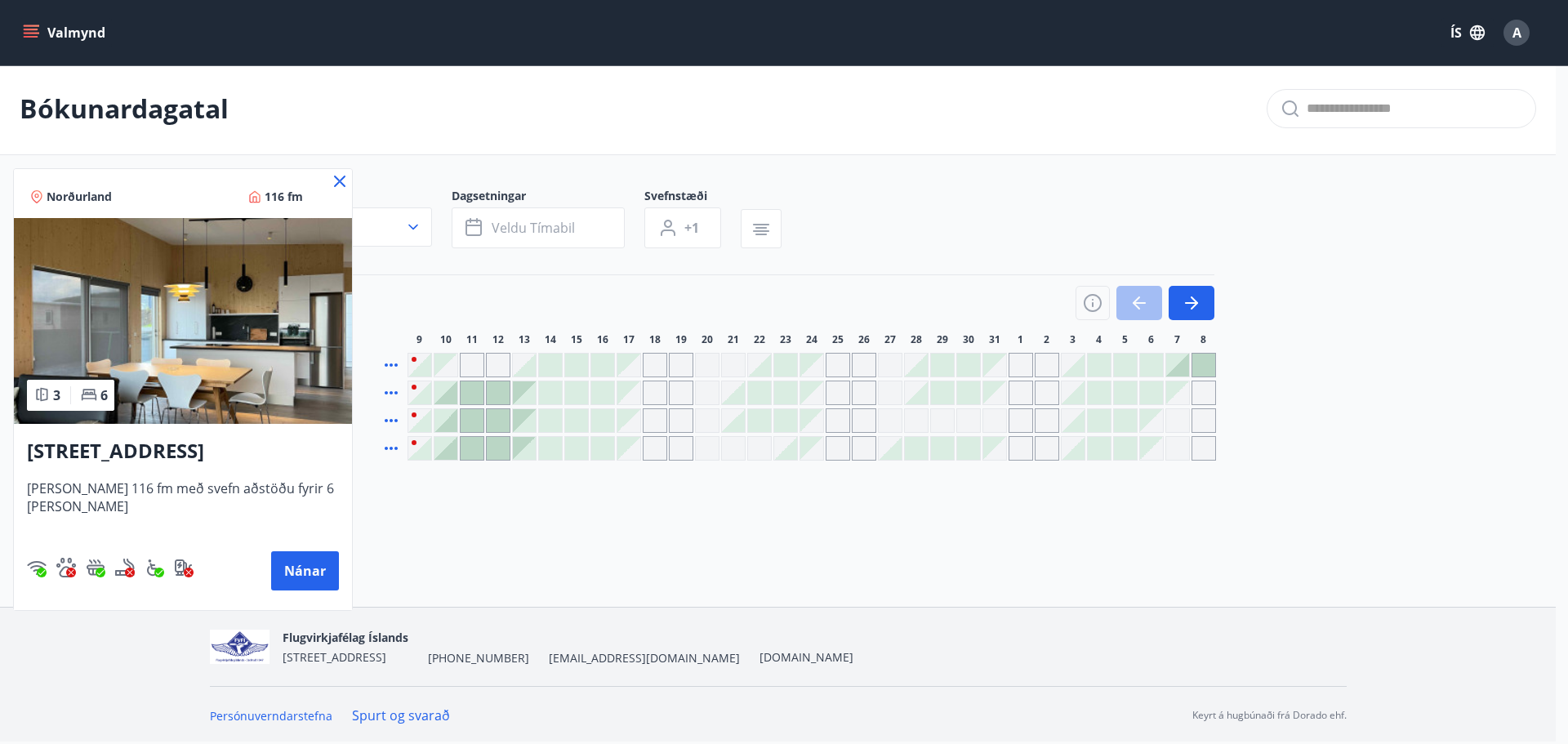
click at [334, 178] on icon at bounding box center [340, 182] width 12 height 12
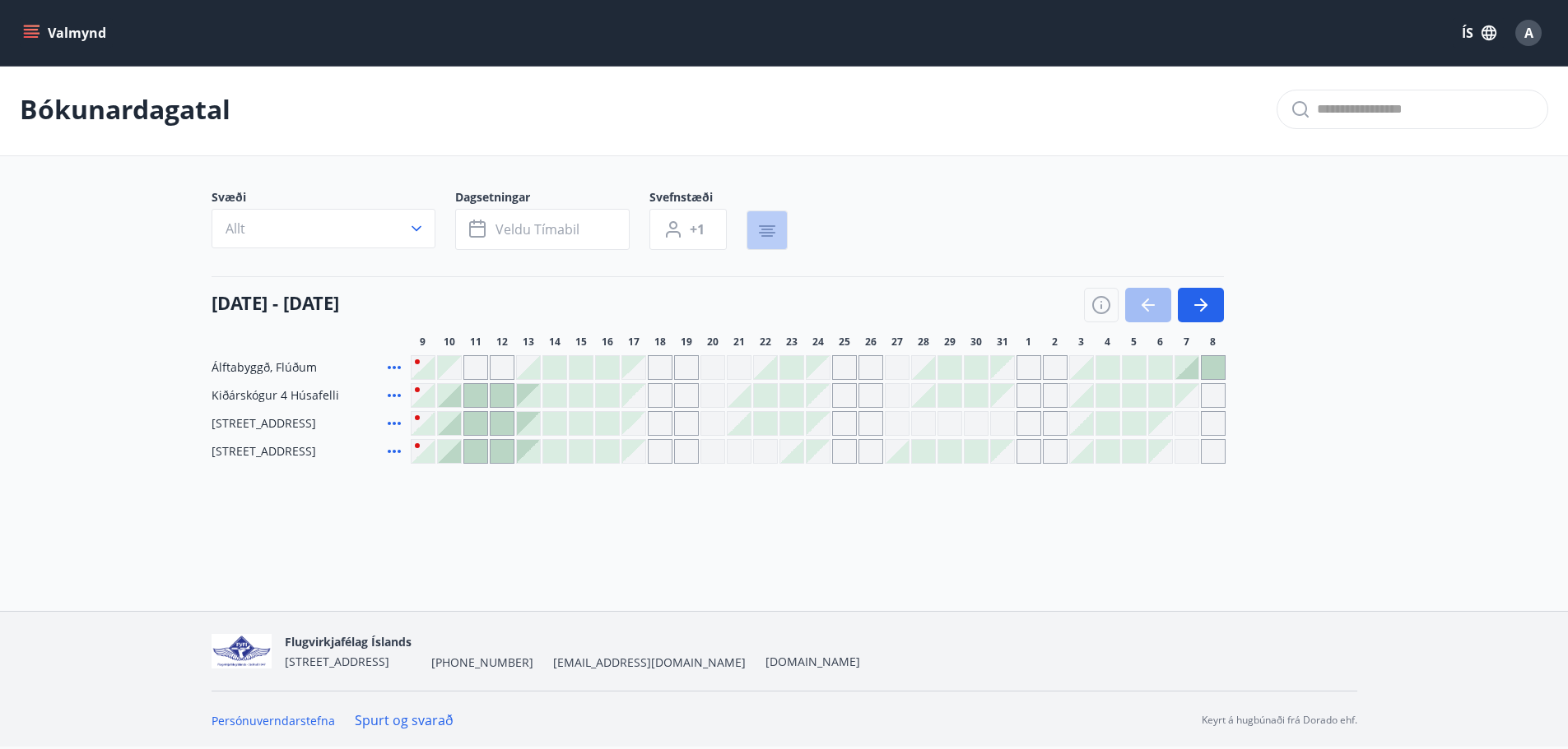
click at [765, 230] on icon "button" at bounding box center [767, 229] width 12 height 2
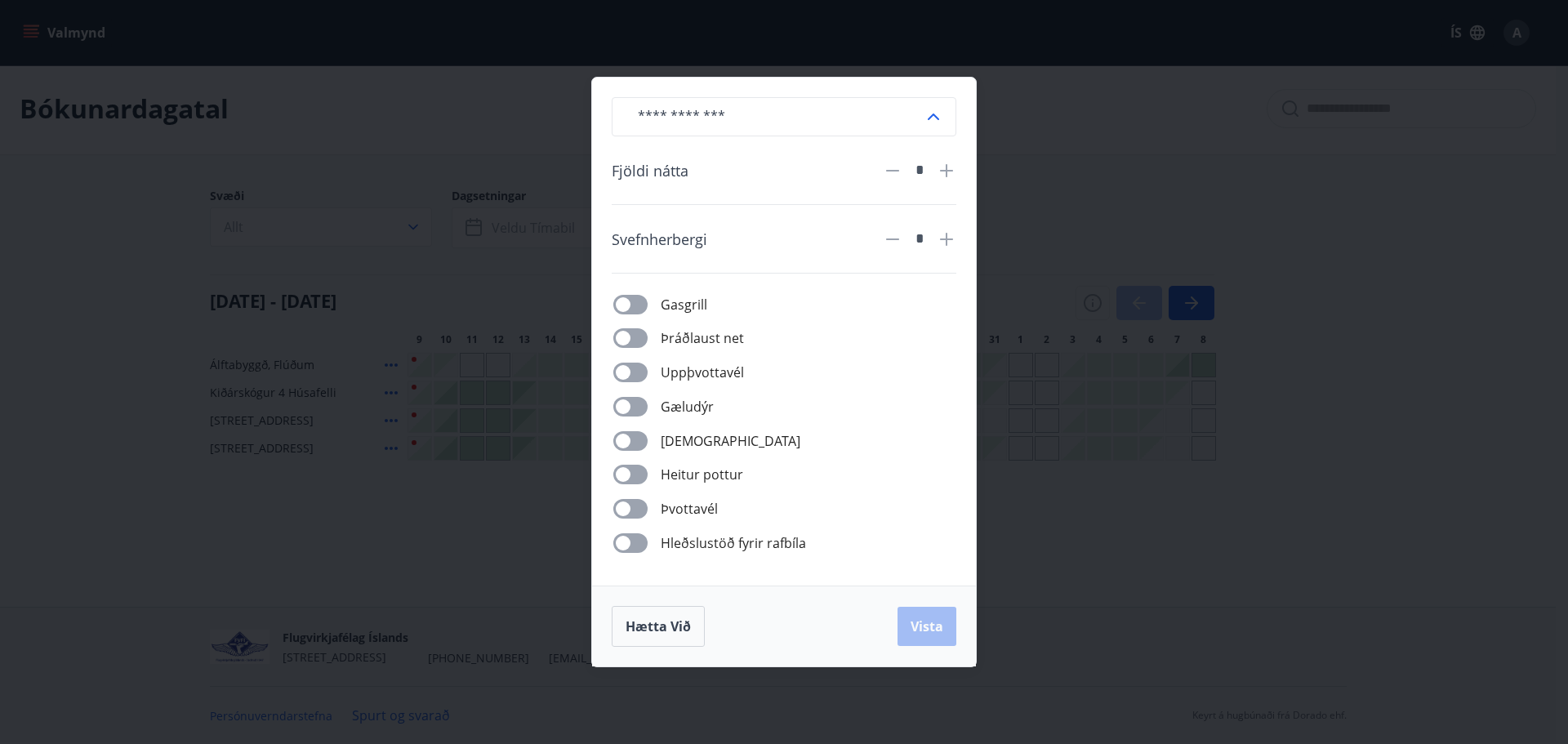
click at [1107, 526] on div "​ Fjöldi nátta * Svefnherbergi * Gasgrill Þráðlaust net Uppþvottavél Gæludýr Þu…" at bounding box center [784, 372] width 1568 height 744
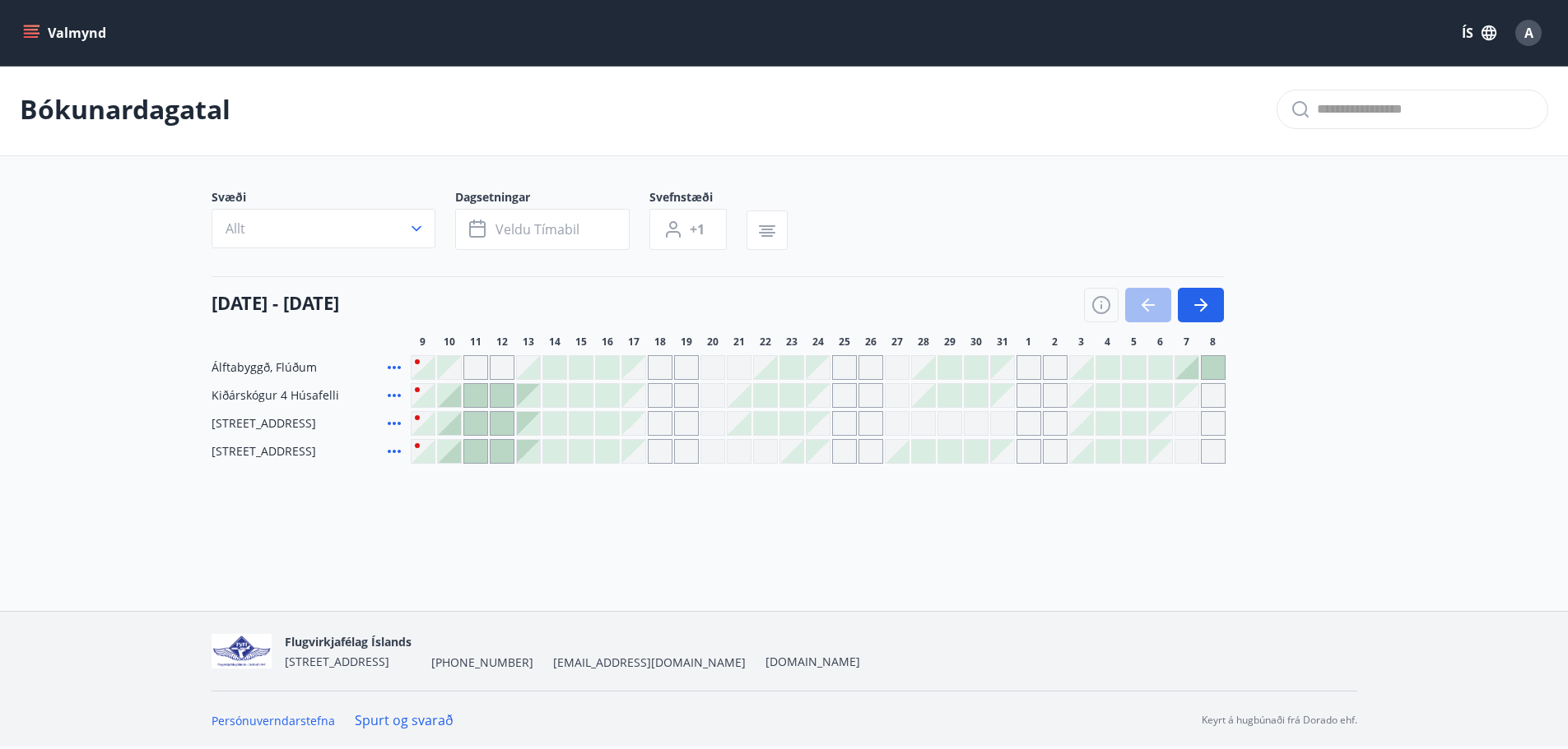
scroll to position [0, 0]
